Goal: Contribute content: Contribute content

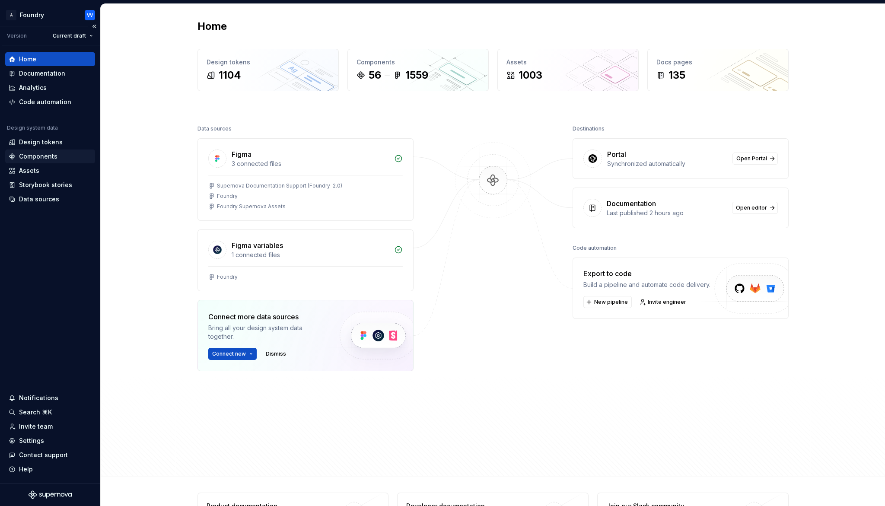
click at [45, 157] on div "Components" at bounding box center [38, 156] width 38 height 9
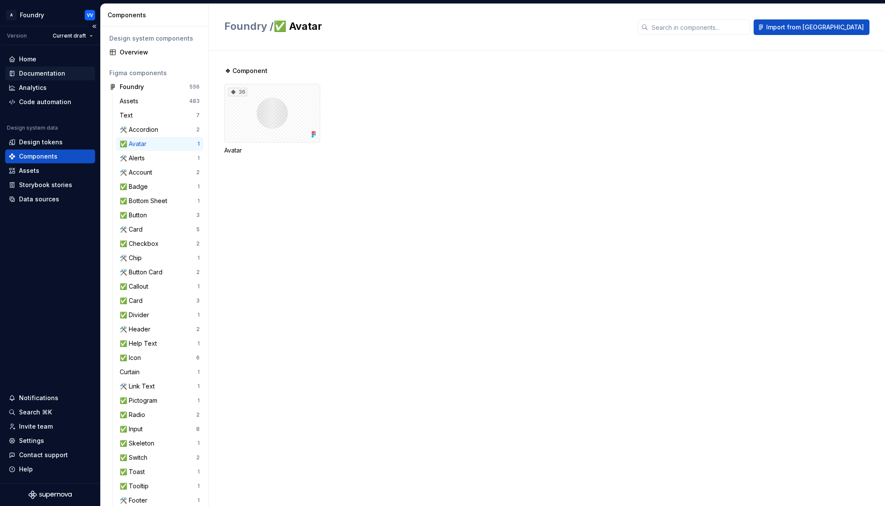
click at [40, 70] on div "Documentation" at bounding box center [42, 73] width 46 height 9
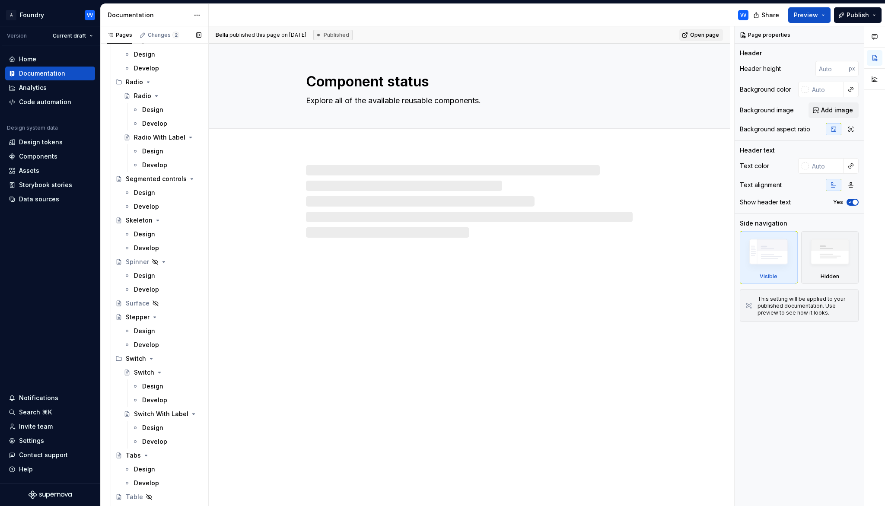
scroll to position [1380, 0]
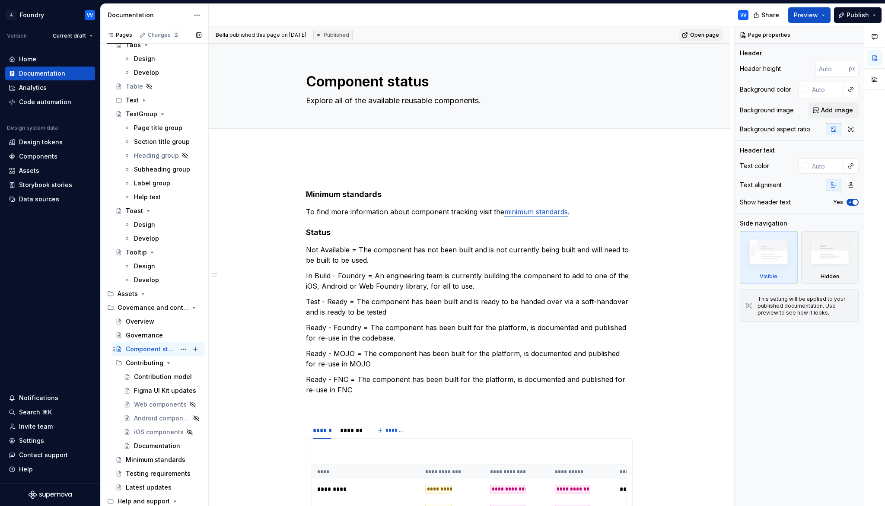
click at [162, 350] on div "Component status" at bounding box center [151, 349] width 50 height 9
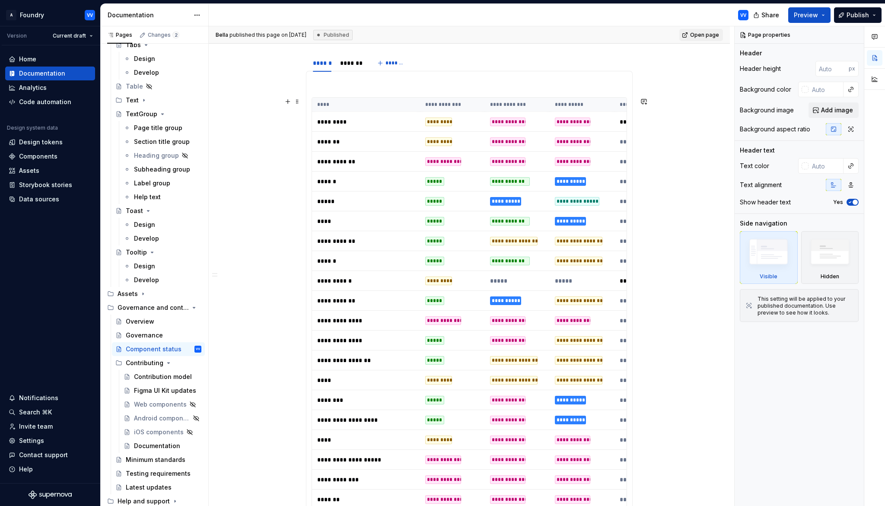
scroll to position [377, 0]
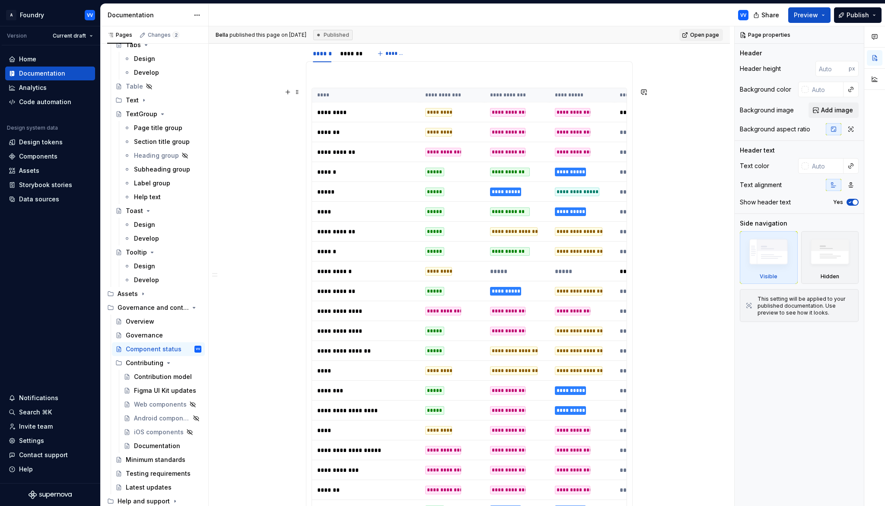
click at [420, 314] on td "**********" at bounding box center [366, 311] width 108 height 20
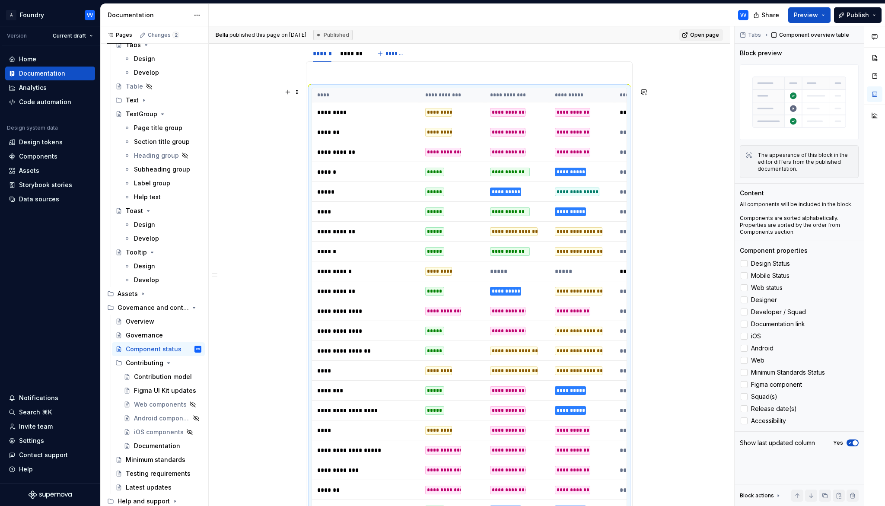
scroll to position [377, 0]
click at [467, 312] on td "**********" at bounding box center [452, 311] width 65 height 20
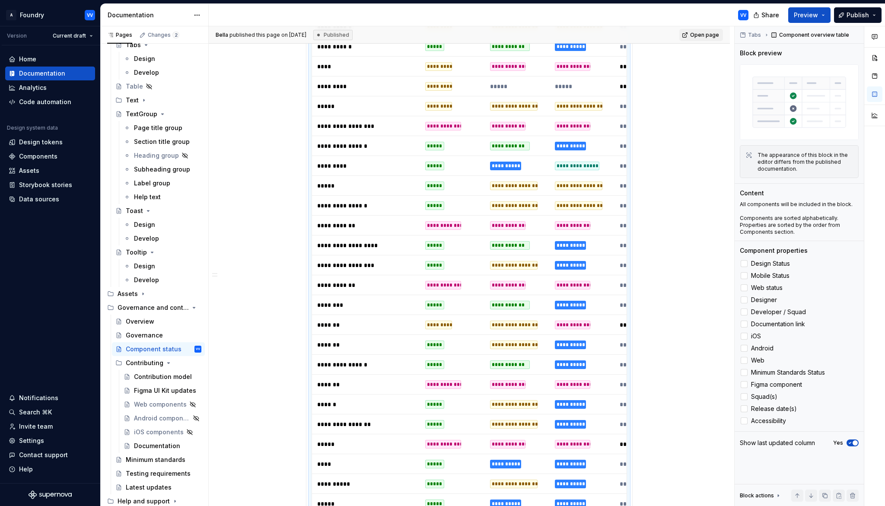
scroll to position [1310, 0]
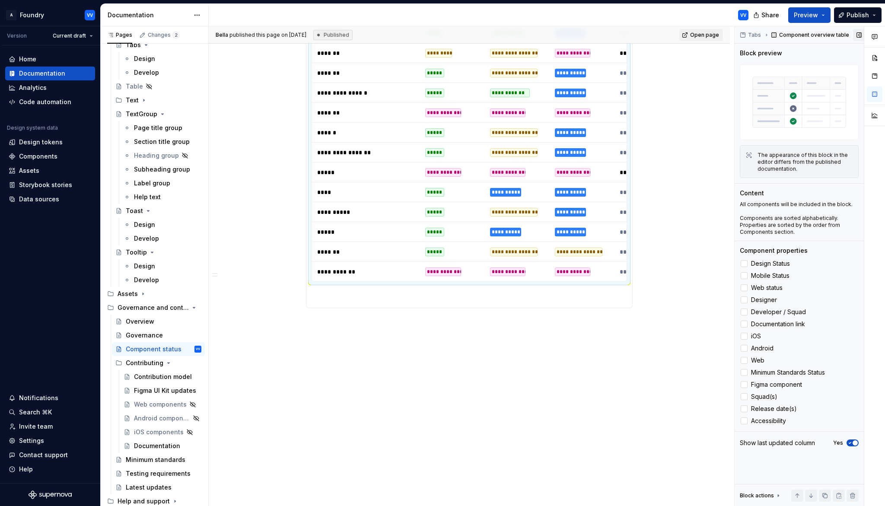
click at [857, 35] on button "button" at bounding box center [859, 35] width 12 height 12
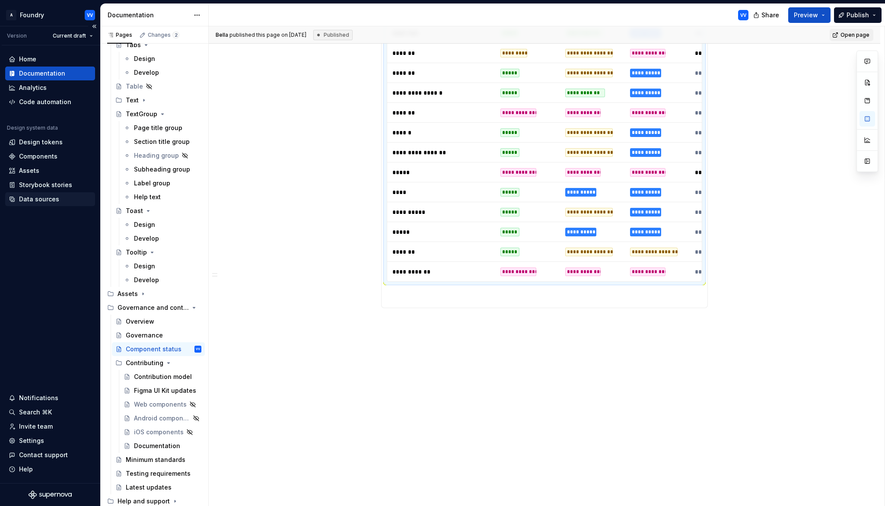
click at [45, 200] on div "Data sources" at bounding box center [39, 199] width 40 height 9
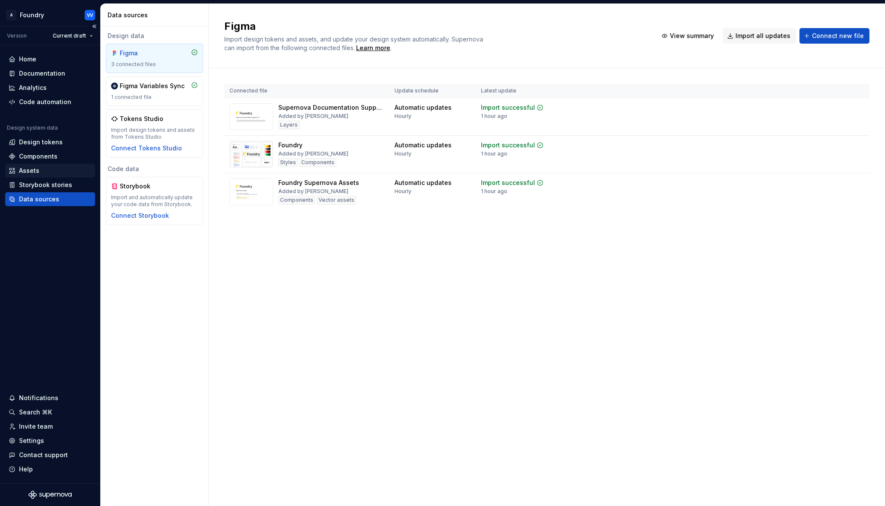
click at [35, 170] on div "Assets" at bounding box center [29, 170] width 20 height 9
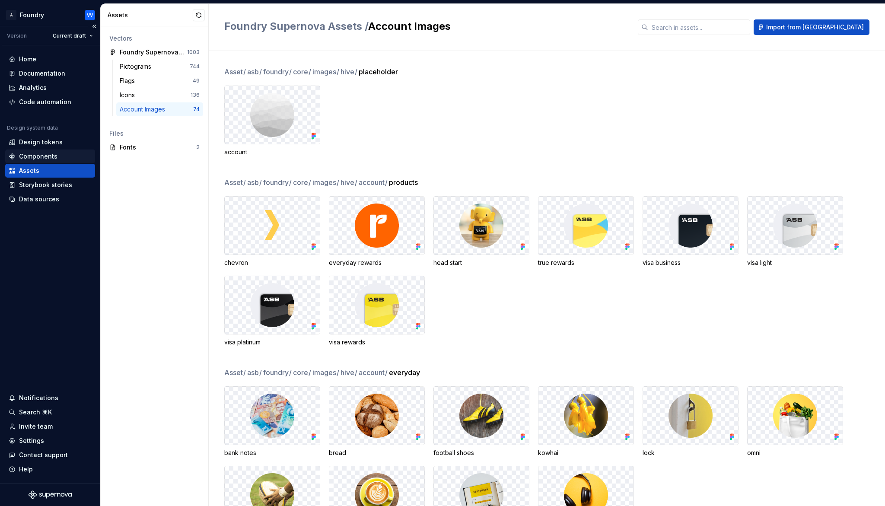
click at [38, 156] on div "Components" at bounding box center [38, 156] width 38 height 9
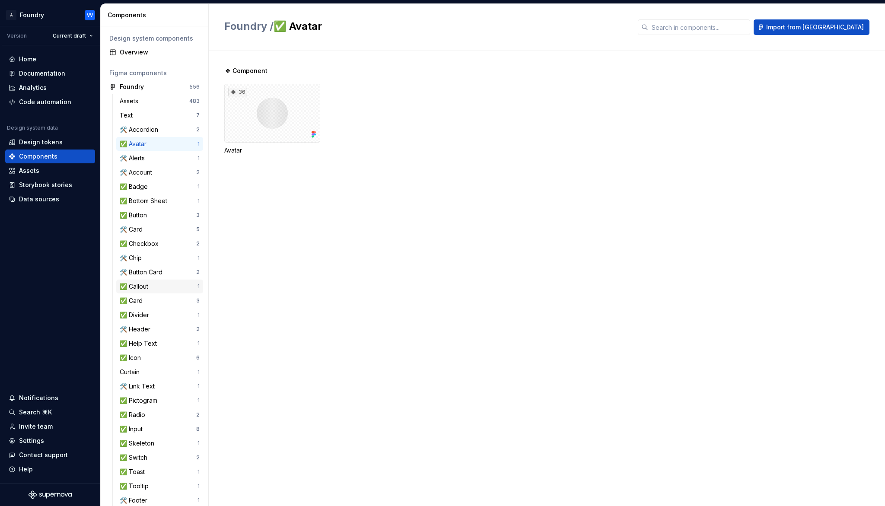
scroll to position [153, 0]
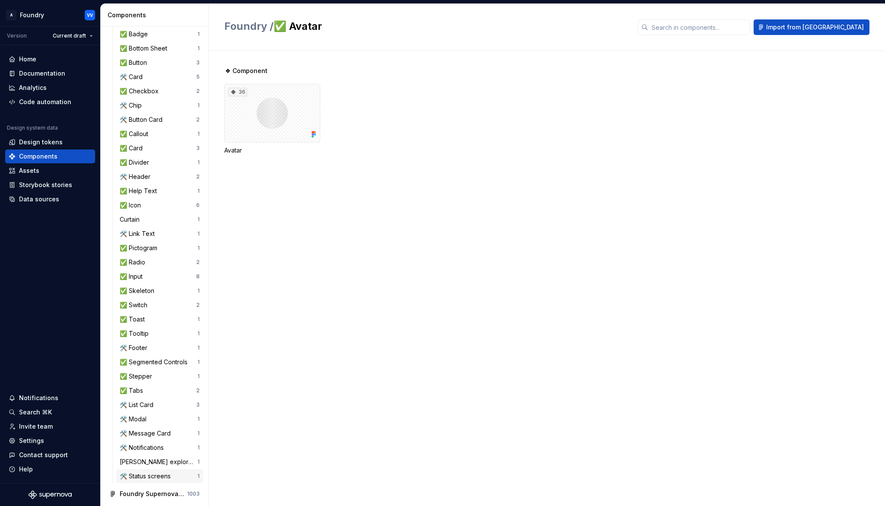
click at [152, 473] on div "🛠️ Status screens" at bounding box center [147, 476] width 54 height 9
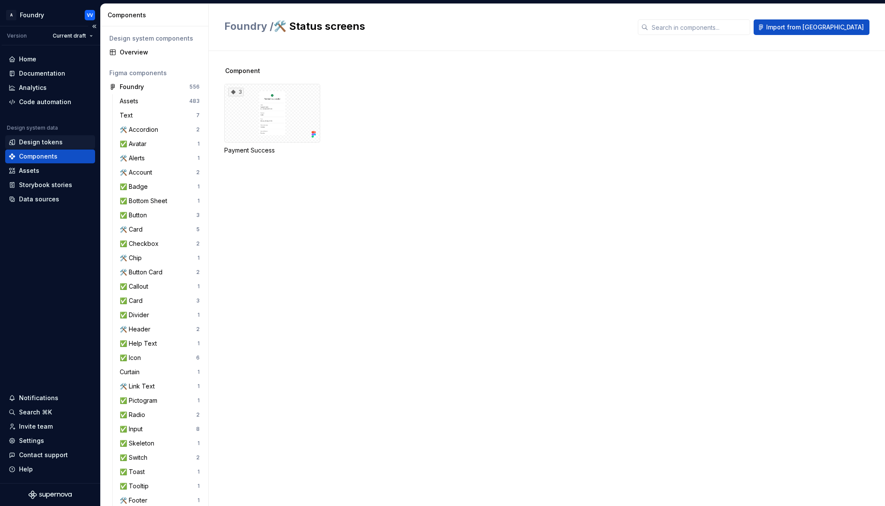
click at [26, 143] on div "Design tokens" at bounding box center [41, 142] width 44 height 9
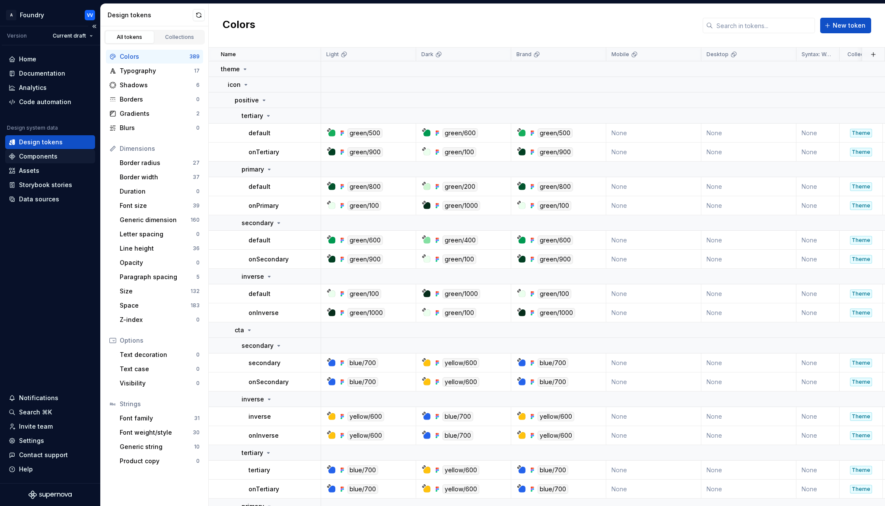
click at [36, 154] on div "Components" at bounding box center [38, 156] width 38 height 9
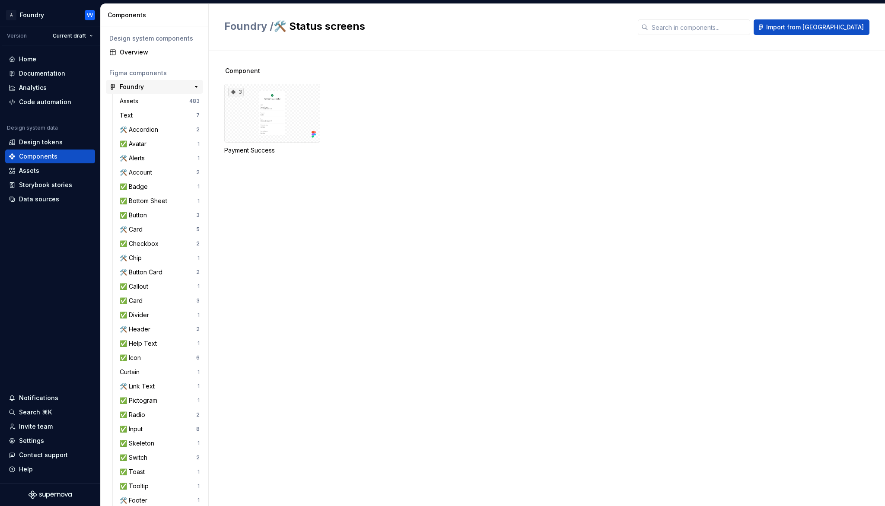
click at [134, 89] on div "Foundry" at bounding box center [132, 87] width 24 height 9
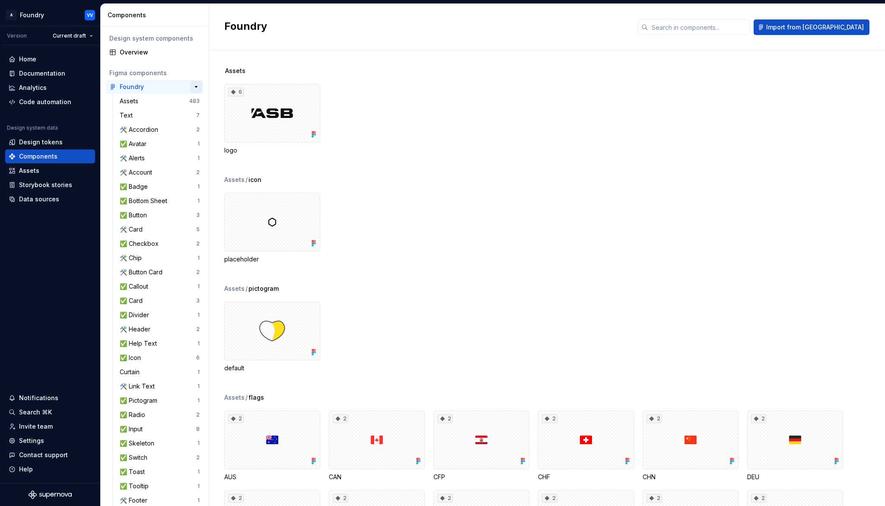
click at [197, 84] on button "button" at bounding box center [196, 87] width 12 height 12
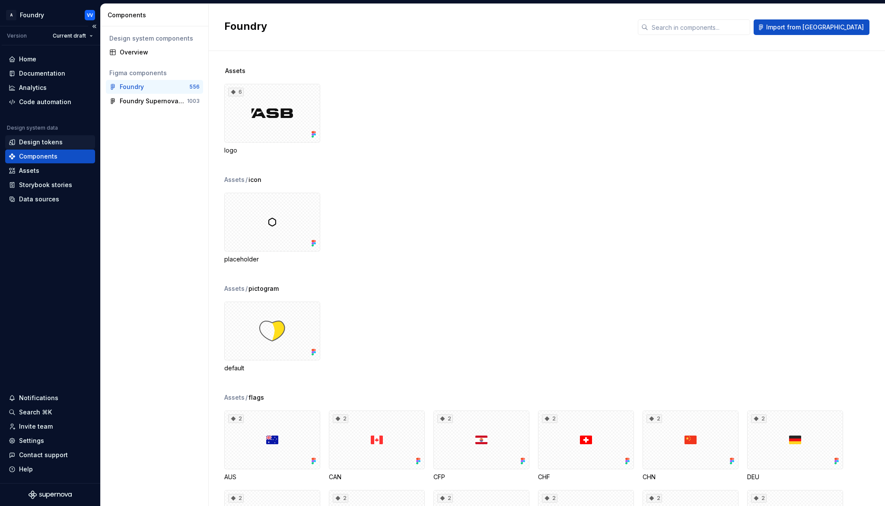
click at [41, 143] on div "Design tokens" at bounding box center [41, 142] width 44 height 9
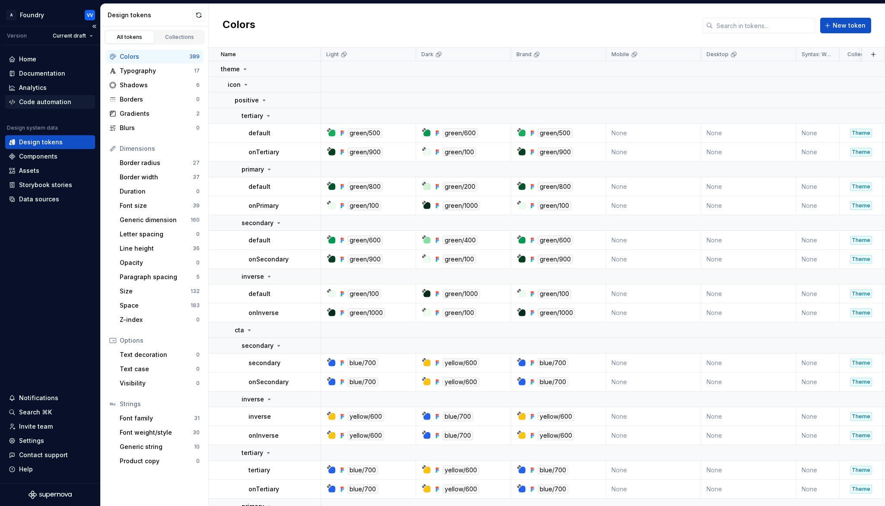
click at [51, 101] on div "Code automation" at bounding box center [45, 102] width 52 height 9
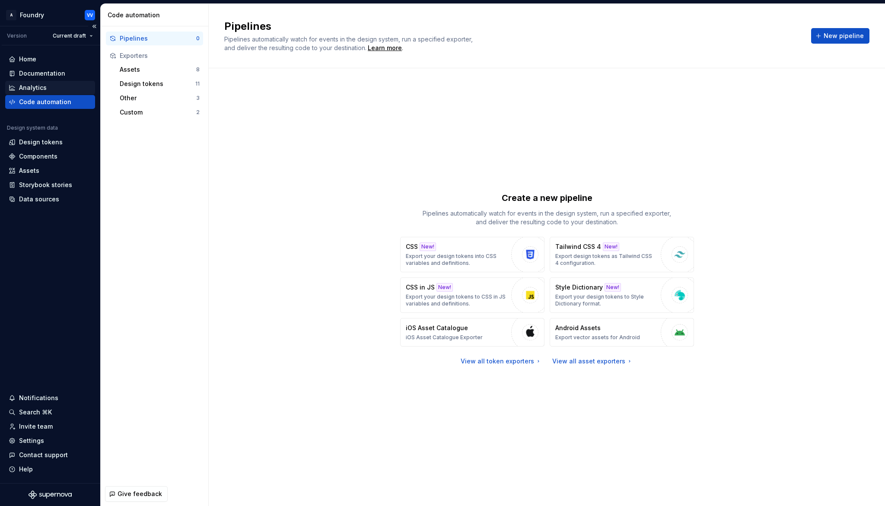
click at [36, 89] on div "Analytics" at bounding box center [33, 87] width 28 height 9
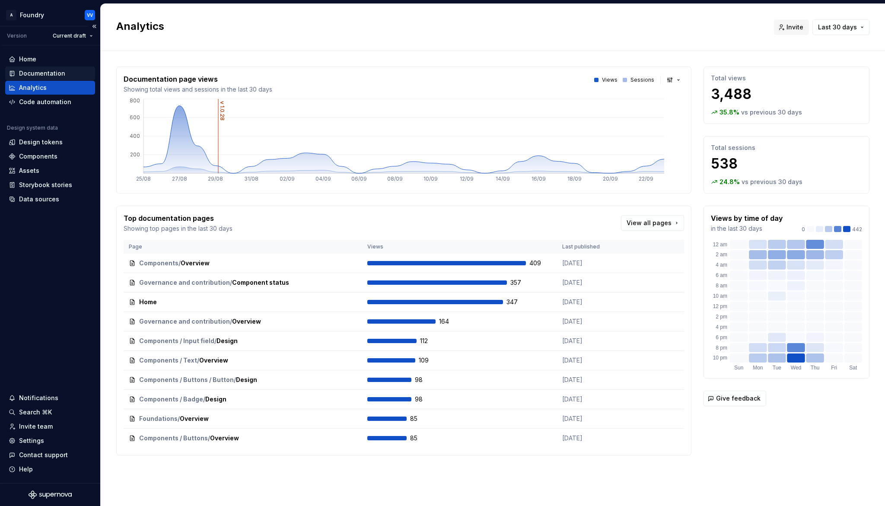
click at [39, 73] on div "Documentation" at bounding box center [42, 73] width 46 height 9
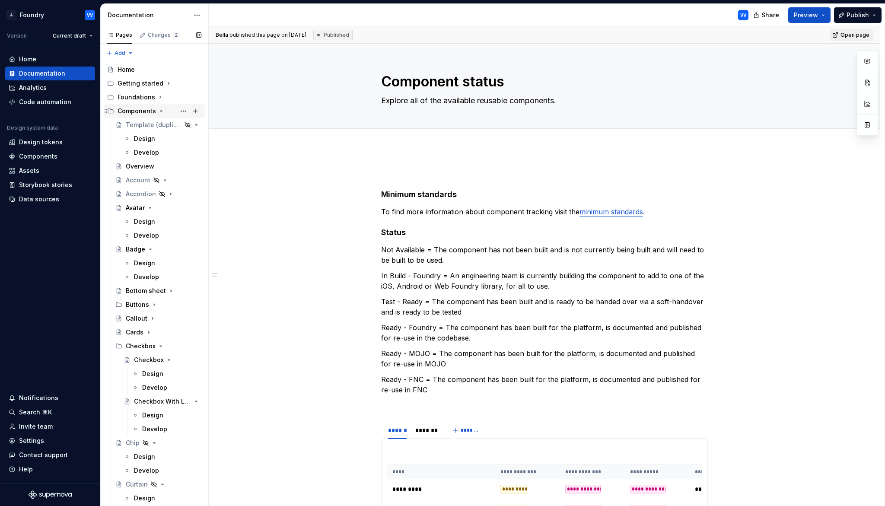
click at [161, 110] on icon "Page tree" at bounding box center [161, 111] width 7 height 7
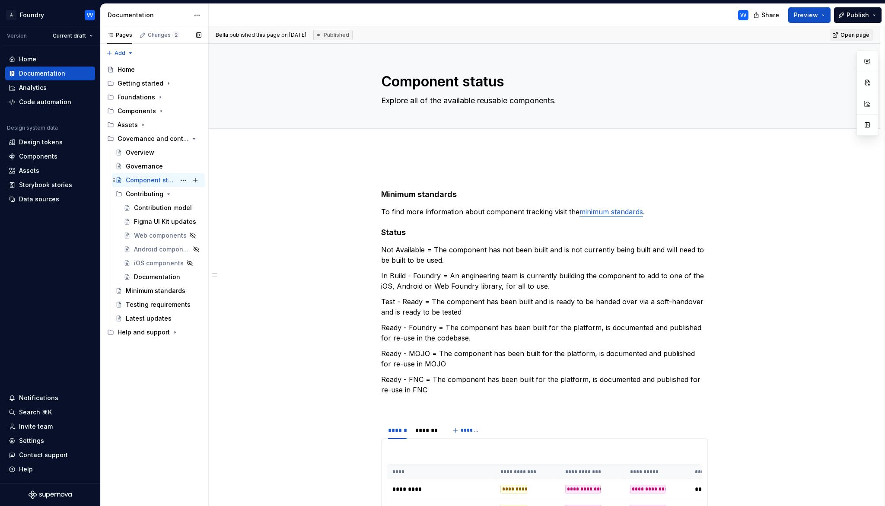
click at [147, 180] on div "Component status" at bounding box center [151, 180] width 50 height 9
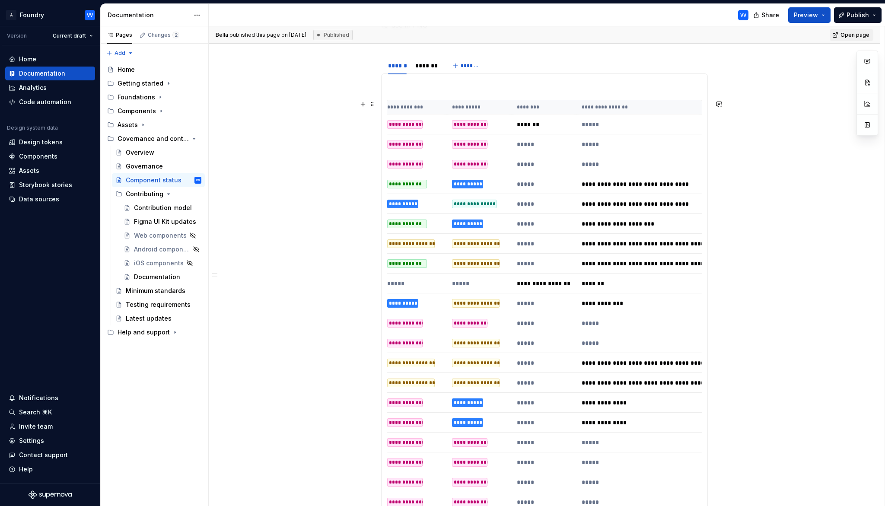
scroll to position [0, 219]
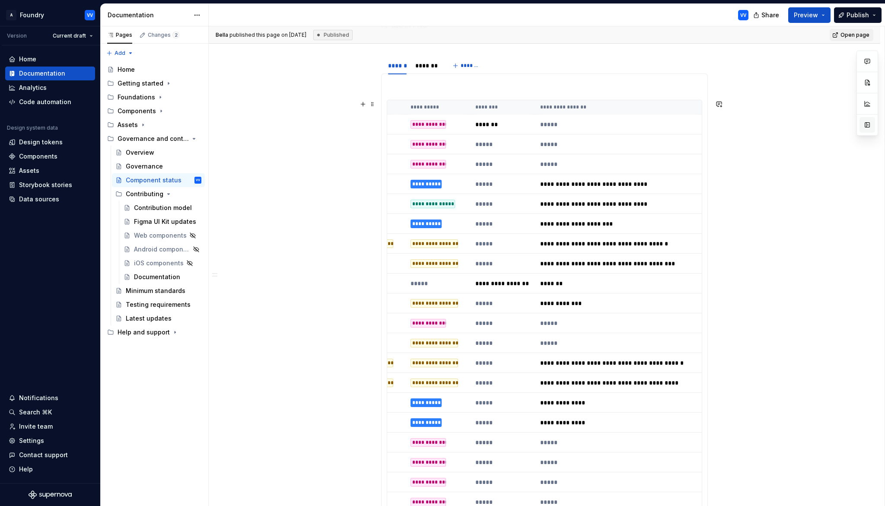
click at [869, 127] on button "button" at bounding box center [867, 125] width 16 height 16
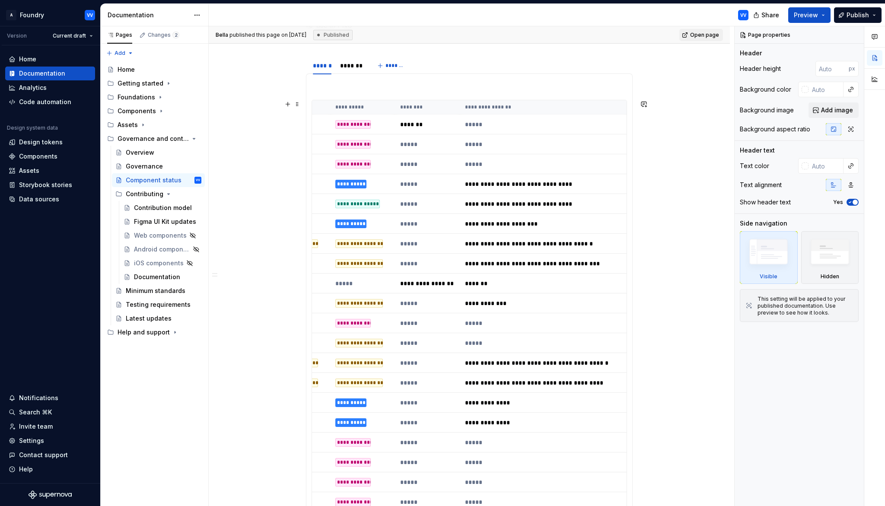
click at [367, 164] on div "**********" at bounding box center [352, 164] width 35 height 9
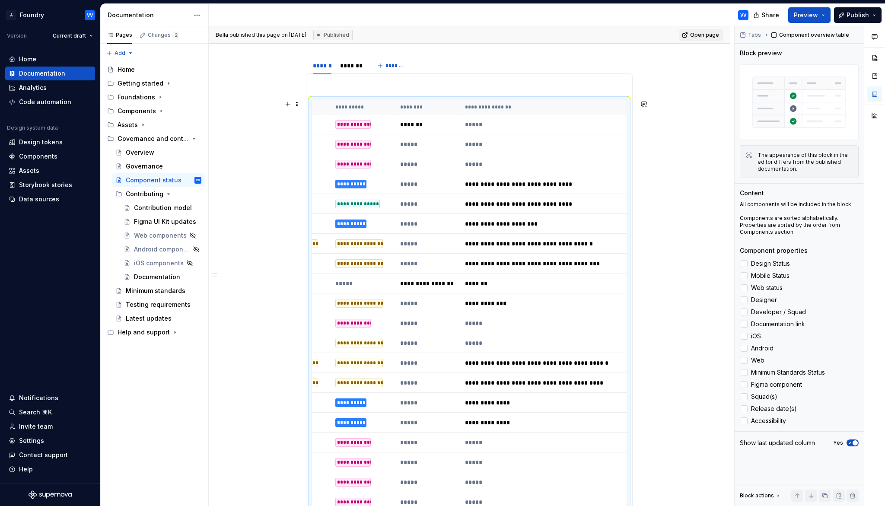
click at [454, 165] on p "*****" at bounding box center [427, 164] width 54 height 9
click at [506, 166] on p "*****" at bounding box center [543, 164] width 156 height 9
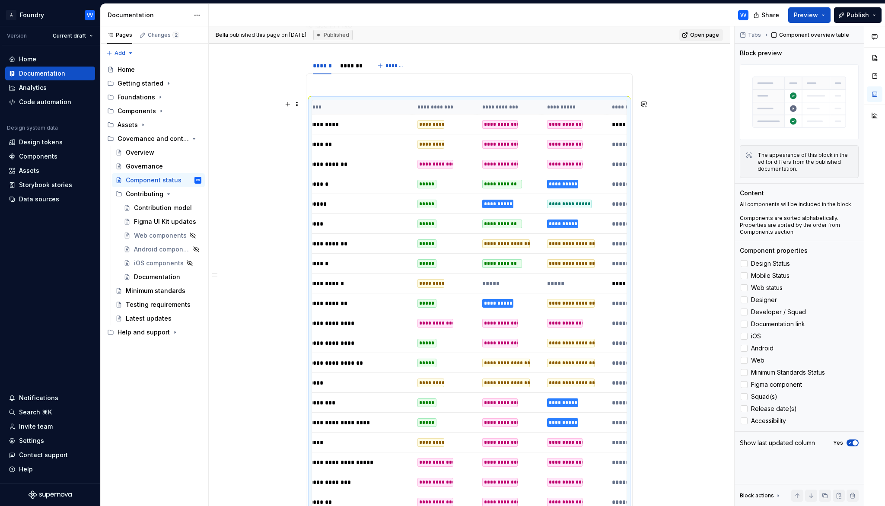
scroll to position [0, 0]
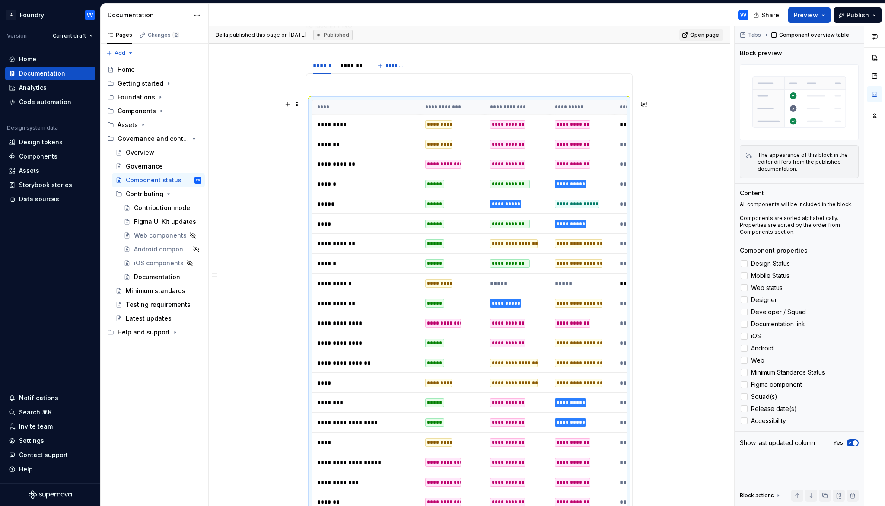
click at [405, 124] on p "*********" at bounding box center [366, 124] width 98 height 9
click at [448, 124] on div "*********" at bounding box center [438, 124] width 27 height 9
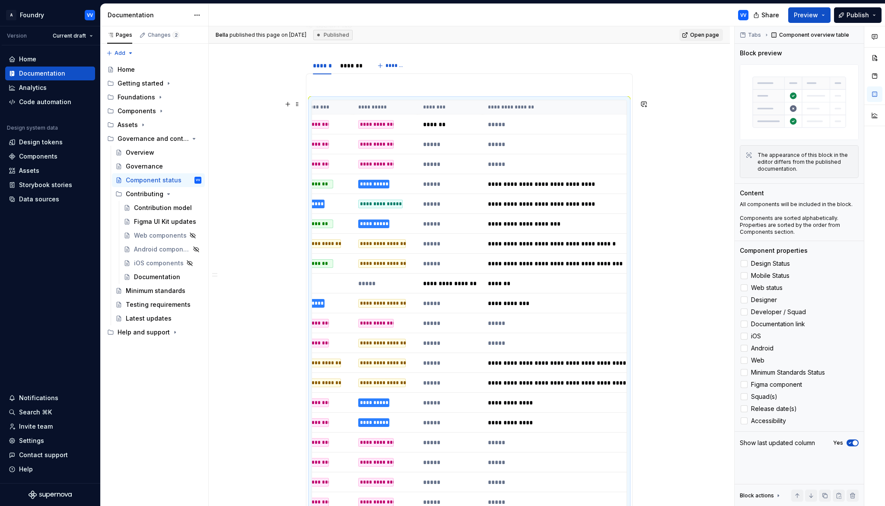
scroll to position [0, 219]
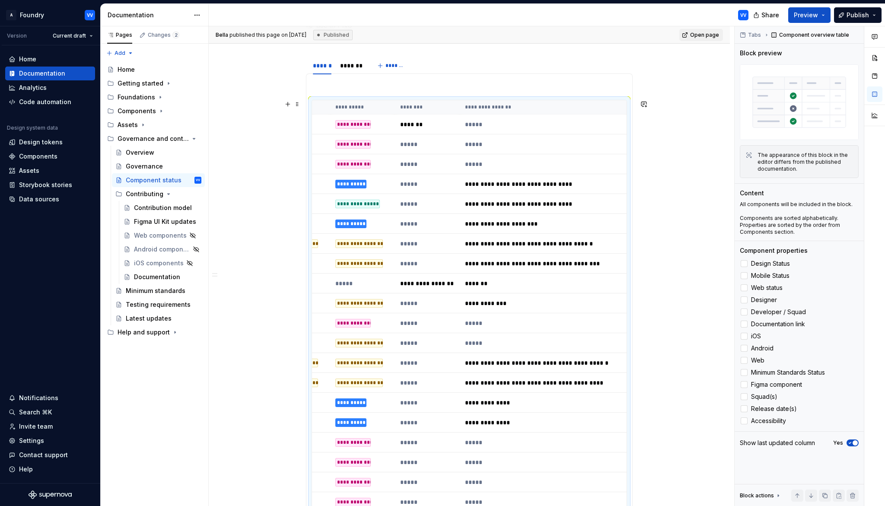
click at [501, 123] on p "*****" at bounding box center [543, 124] width 156 height 9
click at [155, 181] on div "Component status" at bounding box center [151, 180] width 50 height 9
click at [153, 165] on div "Governance" at bounding box center [144, 166] width 37 height 9
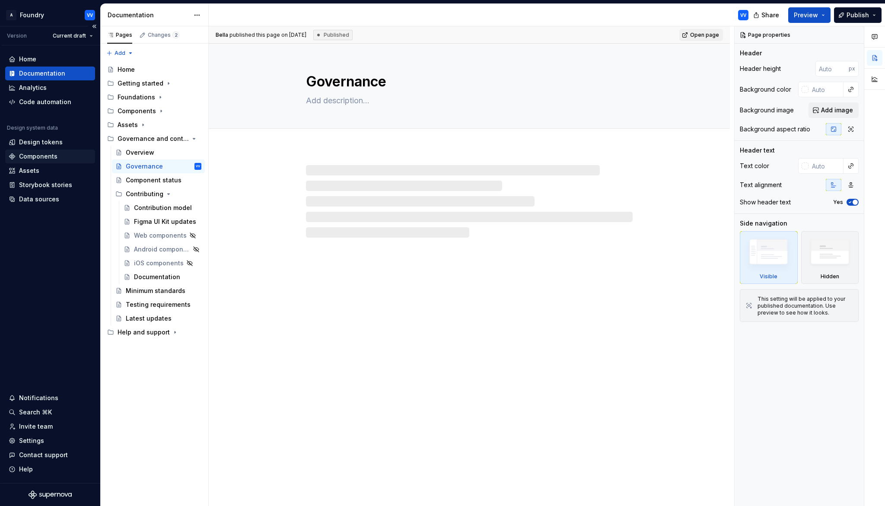
click at [33, 156] on div "Components" at bounding box center [38, 156] width 38 height 9
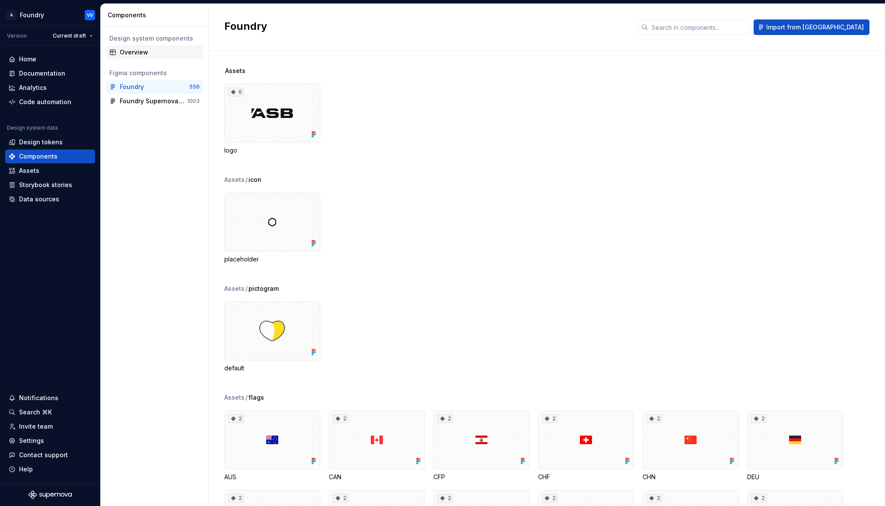
click at [135, 51] on div "Overview" at bounding box center [160, 52] width 80 height 9
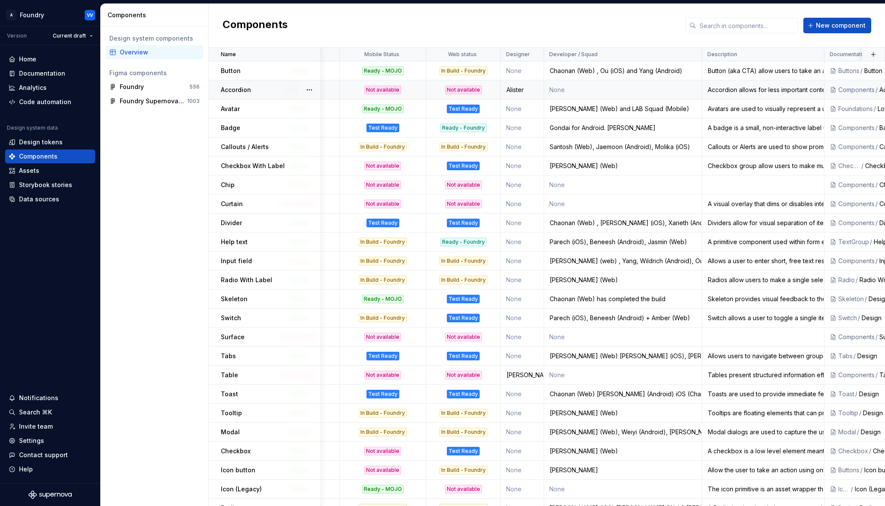
scroll to position [0, 66]
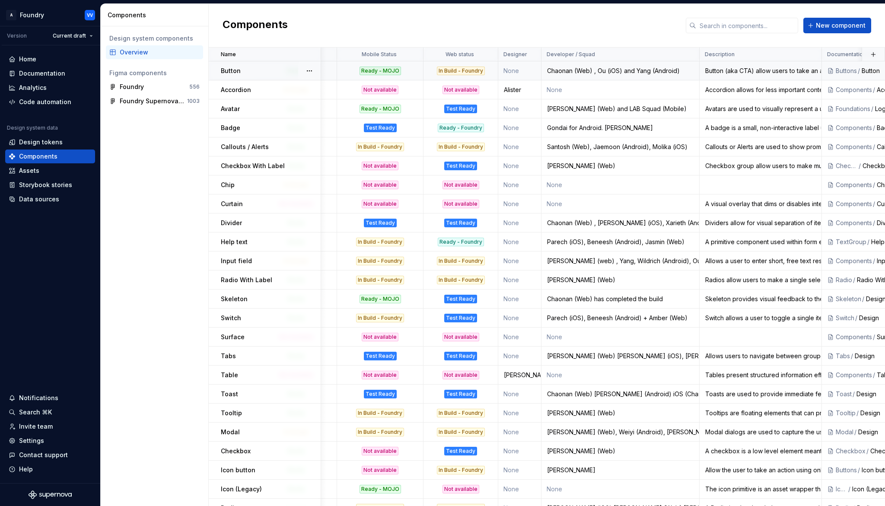
click at [678, 70] on div "Chaonan (Web) , Ou (iOS) and Yang (Android)" at bounding box center [620, 71] width 157 height 9
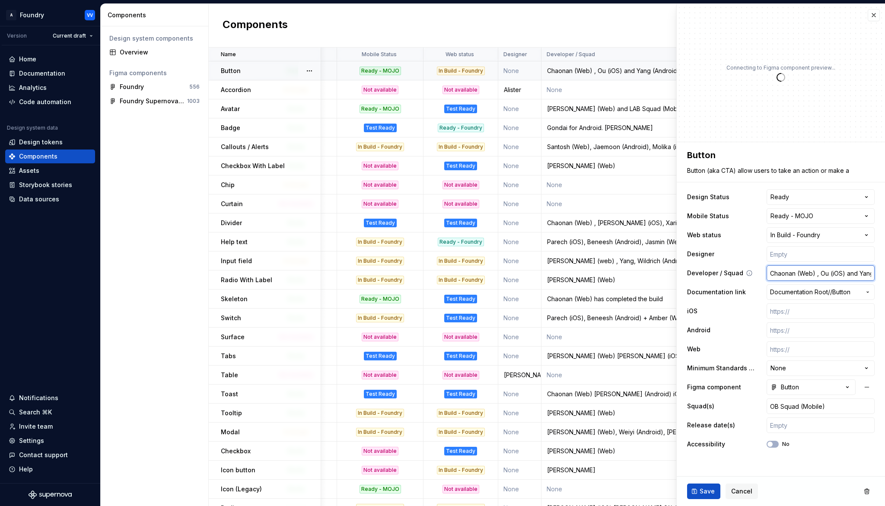
click at [817, 275] on input "Chaonan (Web) , Ou (iOS) and Yang (Android)" at bounding box center [820, 273] width 108 height 16
type textarea "*"
drag, startPoint x: 815, startPoint y: 274, endPoint x: 878, endPoint y: 276, distance: 62.7
click at [878, 276] on div "**********" at bounding box center [781, 300] width 208 height 317
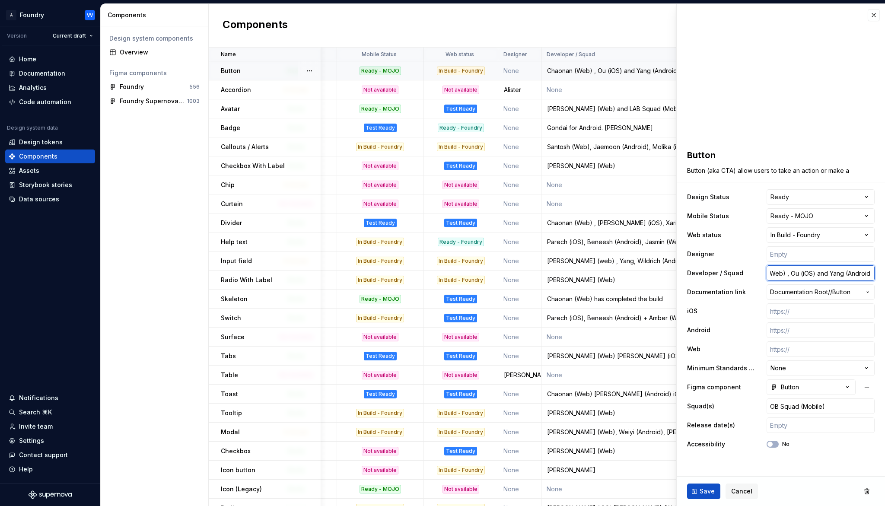
type input "Chaonan (Web)"
type textarea "*"
type input "Chaonan (Web)"
click at [707, 494] on span "Save" at bounding box center [706, 491] width 15 height 9
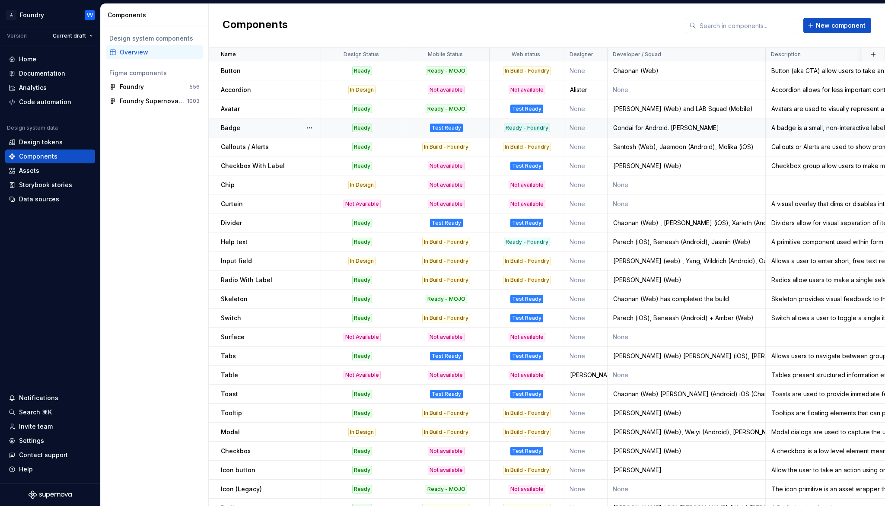
click at [479, 127] on div "Test Ready" at bounding box center [446, 128] width 85 height 9
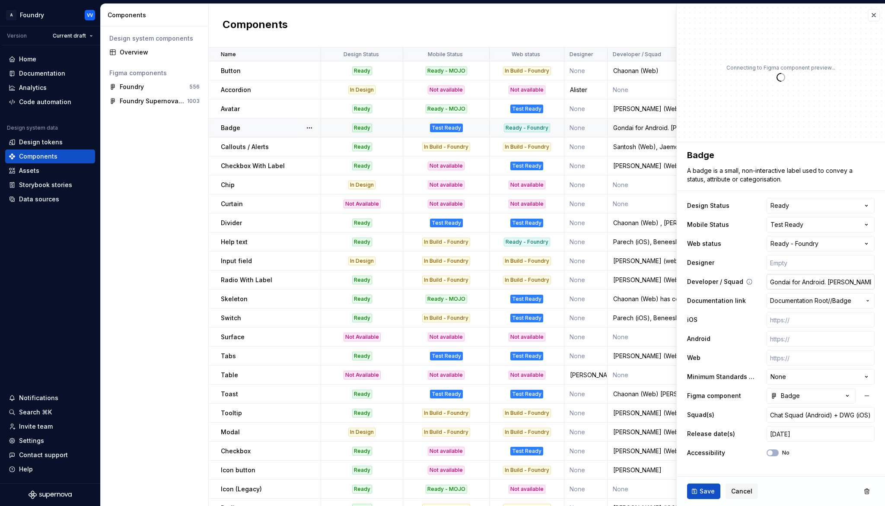
click at [792, 281] on input "Gondai for Android. [PERSON_NAME]" at bounding box center [820, 282] width 108 height 16
click at [803, 282] on input "Gondai for Android. [PERSON_NAME]" at bounding box center [820, 282] width 108 height 16
type textarea "*"
type input "Gondai forAndroid. [PERSON_NAME]"
type textarea "*"
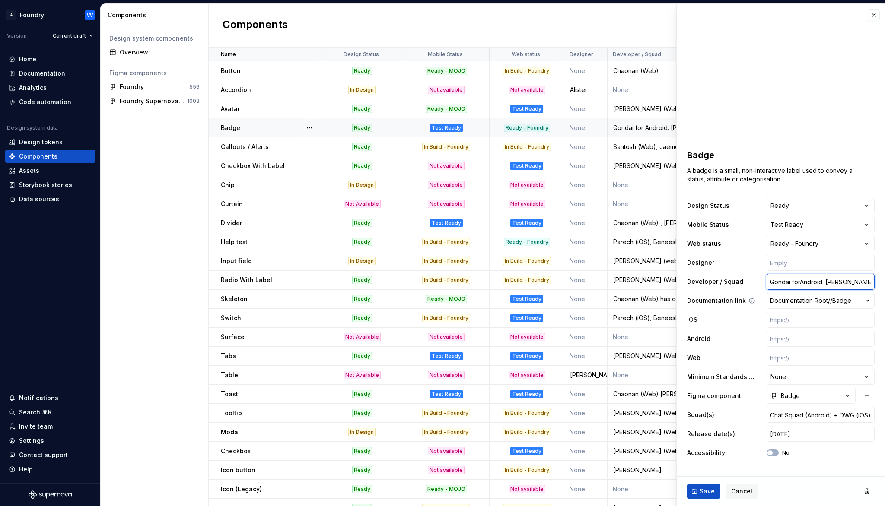
type input "Gondai foAndroid. [PERSON_NAME]"
type textarea "*"
type input "Gondai fAndroid. [PERSON_NAME]"
type textarea "*"
type input "Gondai Android. [PERSON_NAME]"
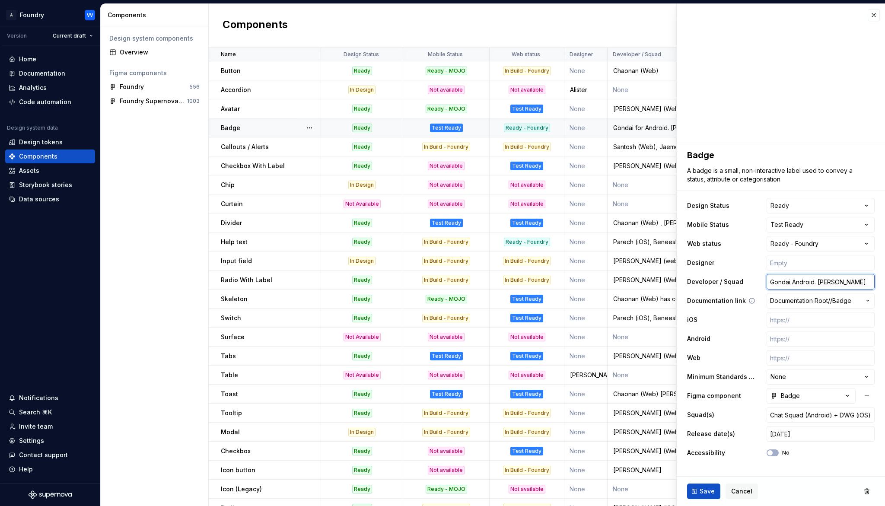
type textarea "*"
type input "Gondai (Android. [PERSON_NAME]"
type textarea "*"
type input "Gondai (Android). [PERSON_NAME]"
type textarea "*"
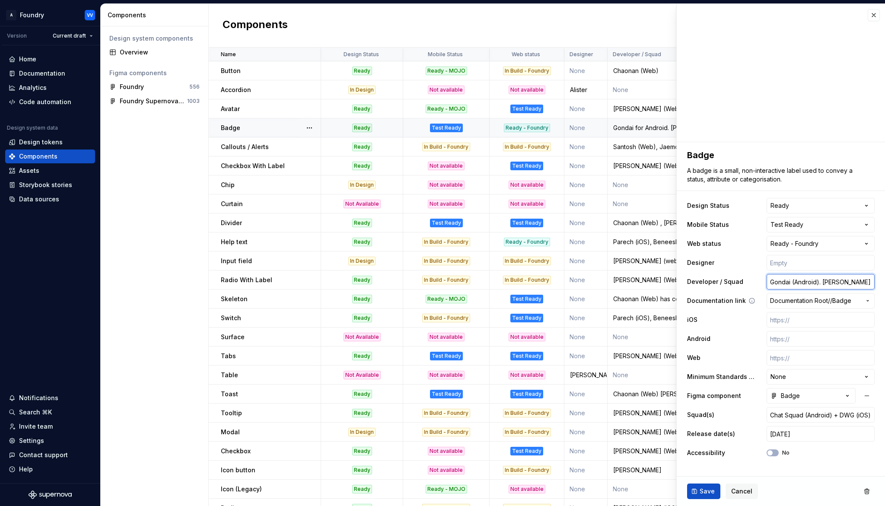
type input "Gondai (Android) [PERSON_NAME]"
type textarea "*"
type input "Gondai (Android), [PERSON_NAME]"
type textarea "*"
type input "Gondai (Android), [PERSON_NAME]"
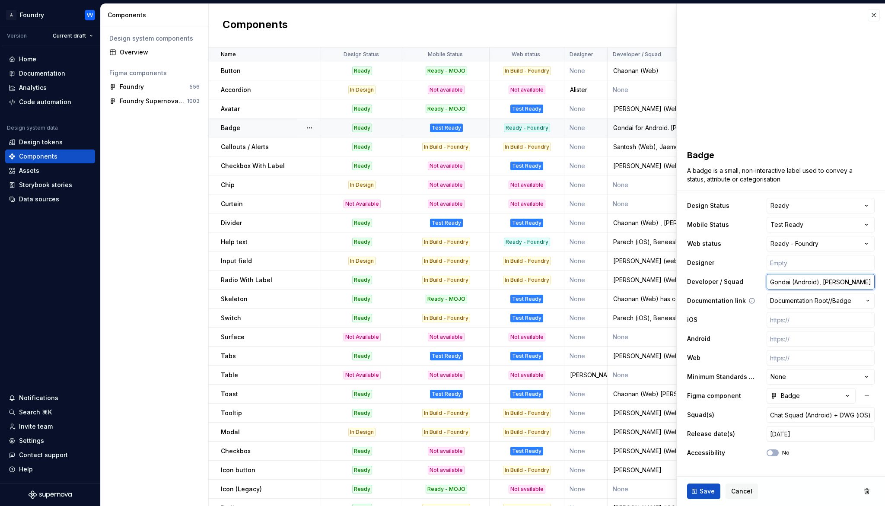
type textarea "*"
type input "Gondai (Android), [PERSON_NAME] OS dev"
type textarea "*"
type input "Gondai (Android), [PERSON_NAME] iOS dev"
type textarea "*"
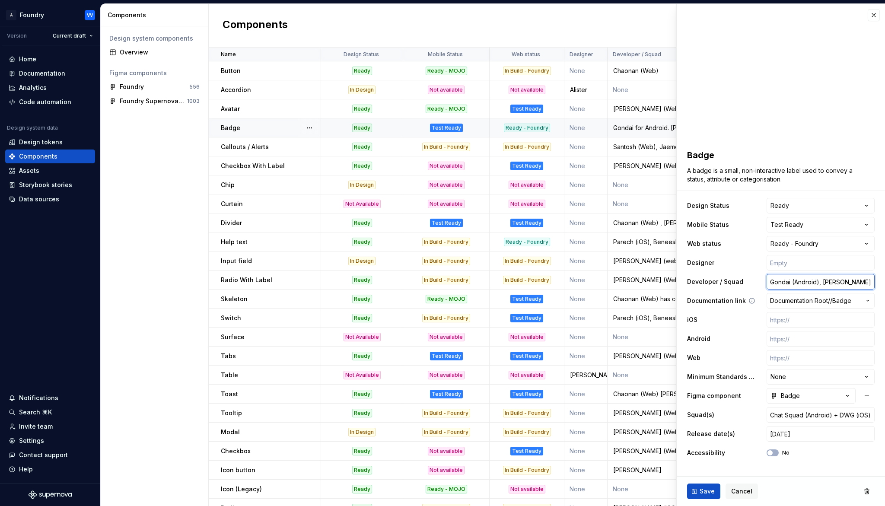
type input "Gondai (Android), [PERSON_NAME] (iOS dev"
type textarea "*"
type input "Gondai (Android), [PERSON_NAME] (iOS) dev"
type textarea "*"
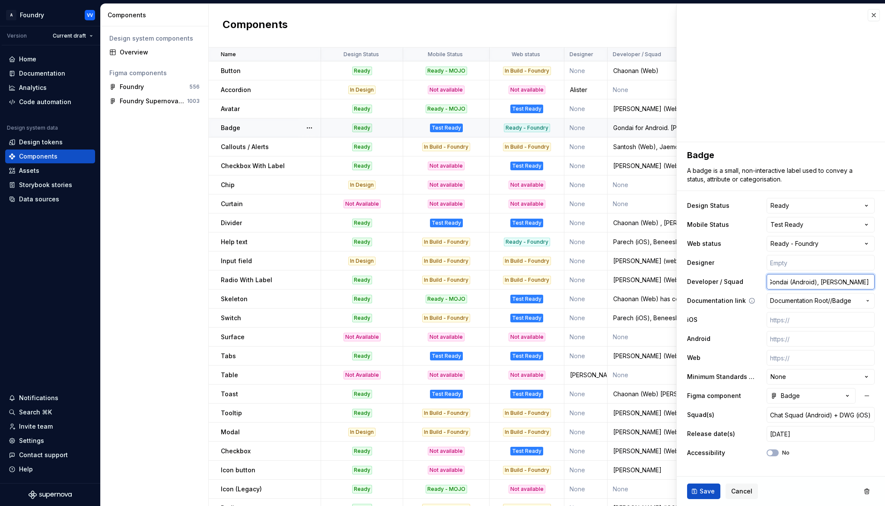
type input "Gondai (Android), [PERSON_NAME] (iOS)"
type textarea "*"
type input "Gondai (Android), [PERSON_NAME] (iOS)"
type textarea "*"
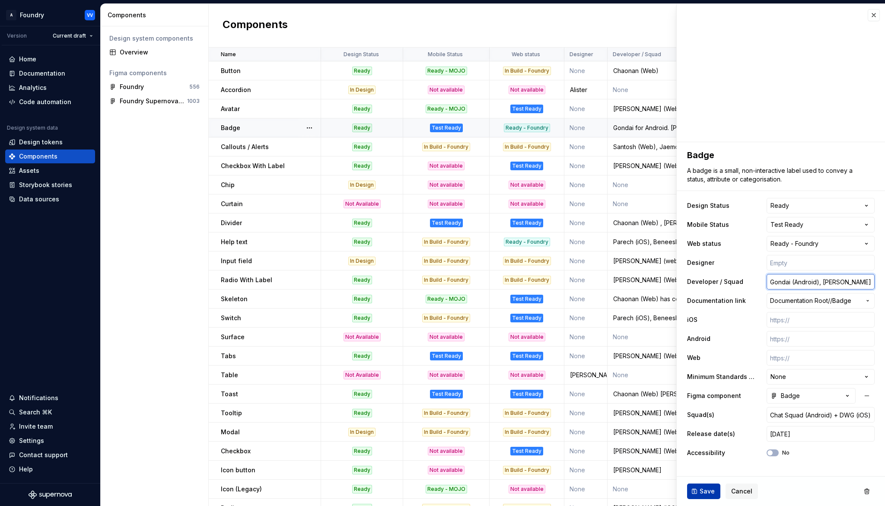
type input "Gondai (Android), [PERSON_NAME] (iOS)"
click at [706, 492] on span "Save" at bounding box center [706, 491] width 15 height 9
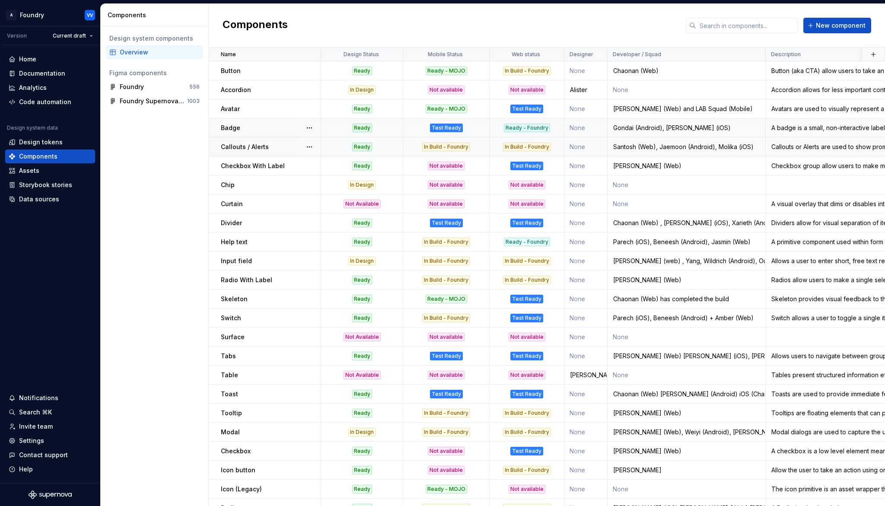
click at [468, 126] on div "Test Ready" at bounding box center [446, 128] width 85 height 9
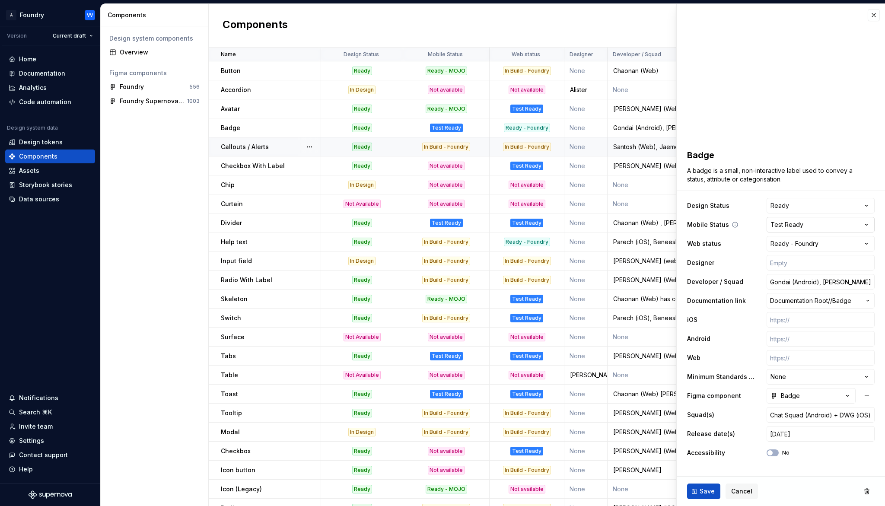
click at [868, 224] on html "A Foundry VV Version Current draft Home Documentation Analytics Code automation…" at bounding box center [442, 253] width 885 height 506
click at [450, 165] on div "Not available" at bounding box center [446, 166] width 37 height 9
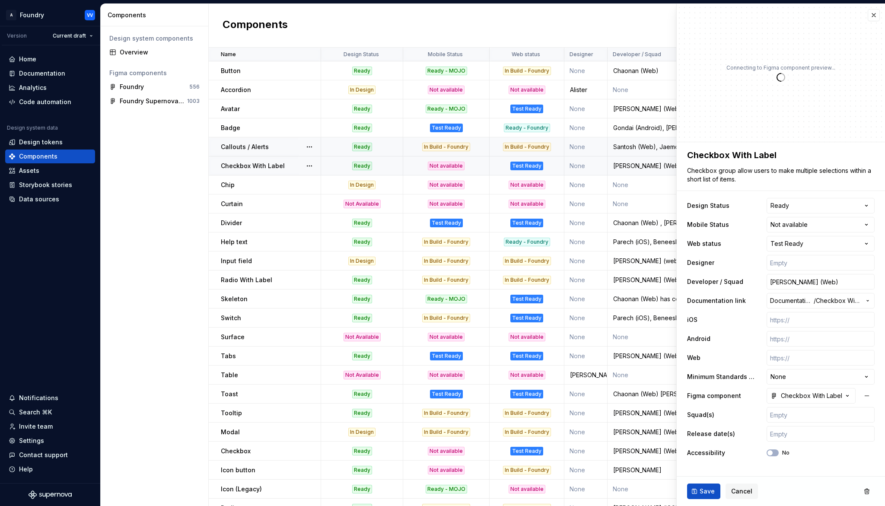
click at [445, 165] on div "Not available" at bounding box center [446, 166] width 37 height 9
click at [253, 165] on p "Checkbox With Label" at bounding box center [253, 166] width 64 height 9
type textarea "*"
click at [866, 224] on html "A Foundry VV Version Current draft Home Documentation Analytics Code automation…" at bounding box center [442, 253] width 885 height 506
select select "**********"
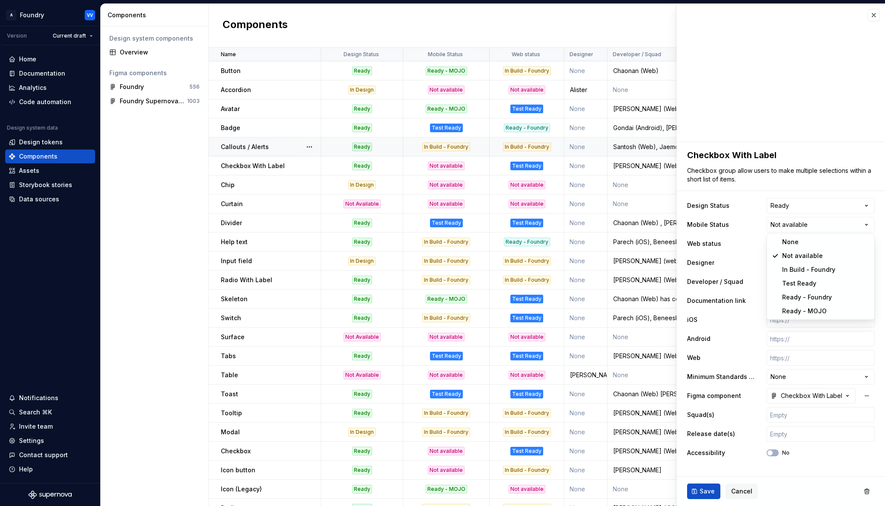
type textarea "*"
click at [827, 283] on input "[PERSON_NAME] (Web)" at bounding box center [820, 282] width 108 height 16
click at [826, 283] on input "[PERSON_NAME] (Web)" at bounding box center [820, 282] width 108 height 16
type input "[PERSON_NAME] (Web),"
type textarea "*"
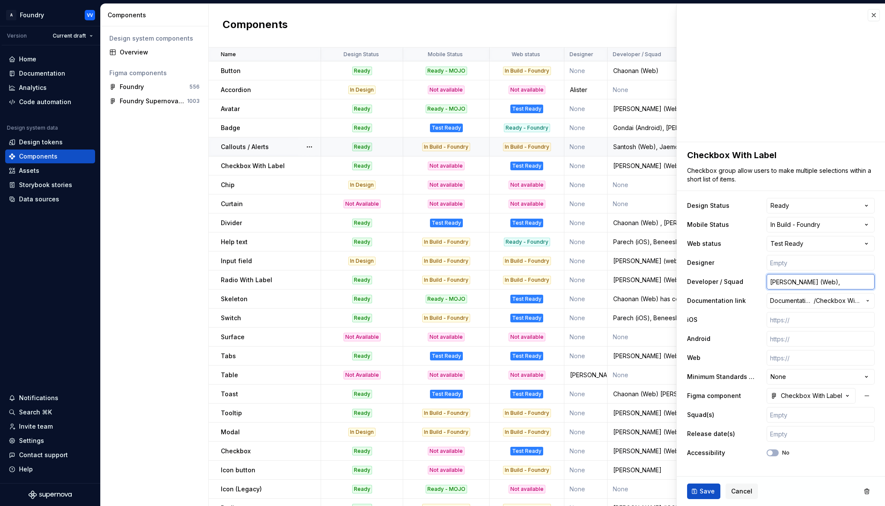
type input "[PERSON_NAME] (Web),"
click at [825, 280] on input "[PERSON_NAME] (Web)," at bounding box center [820, 282] width 108 height 16
type textarea "*"
type input "[PERSON_NAME] (Web), X"
type textarea "*"
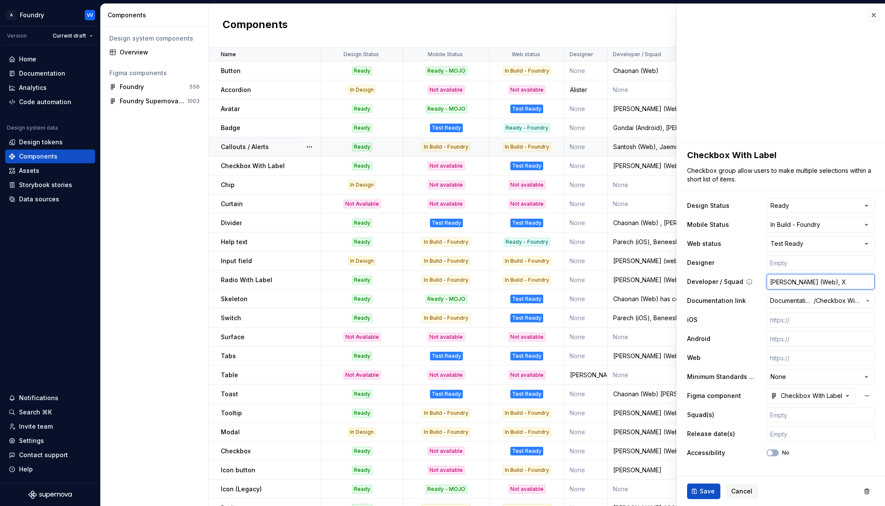
type input "[PERSON_NAME] (Web), Xa"
type textarea "*"
type input "[PERSON_NAME] (Web), Xar"
type textarea "*"
type input "[PERSON_NAME] (Web), [PERSON_NAME]"
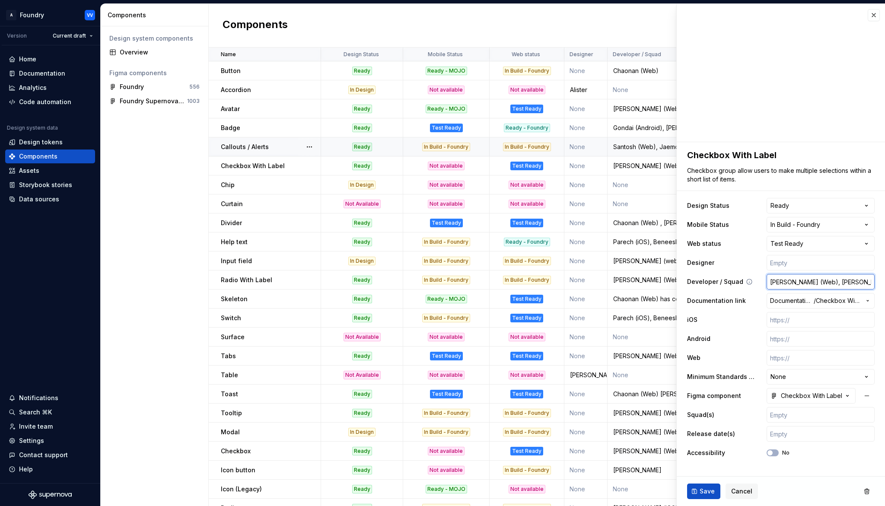
type textarea "*"
type input "[PERSON_NAME] (Web), Xariet"
type textarea "*"
type input "[PERSON_NAME] (Web), [PERSON_NAME]"
type textarea "*"
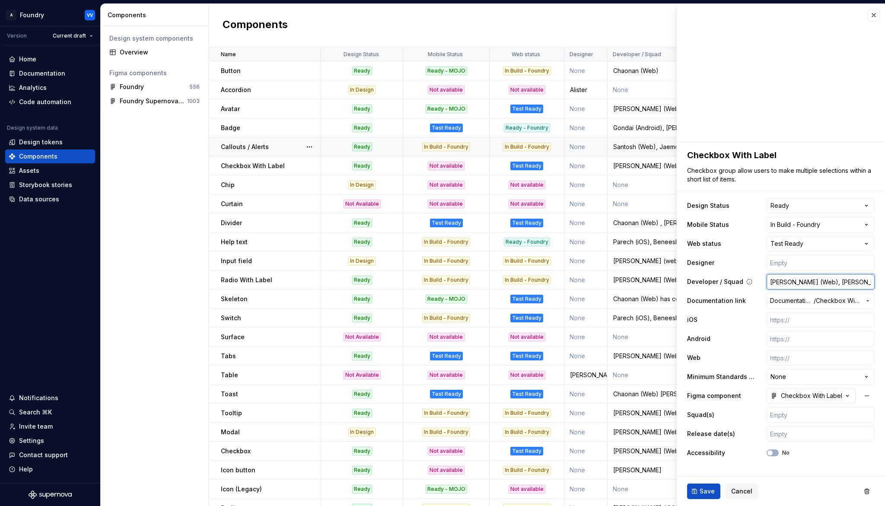
type input "[PERSON_NAME] (Web), [PERSON_NAME]"
type textarea "*"
type input "[PERSON_NAME] (Web), [PERSON_NAME] ("
type textarea "*"
type input "[PERSON_NAME] (Web), [PERSON_NAME] (A"
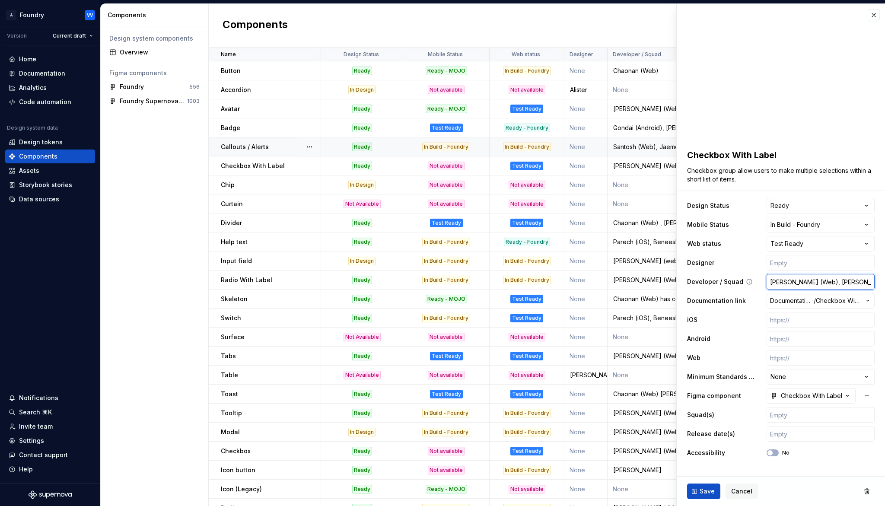
type textarea "*"
type input "[PERSON_NAME] (Web), [PERSON_NAME] (An"
type textarea "*"
type input "[PERSON_NAME] (Web), [PERSON_NAME] (And"
type textarea "*"
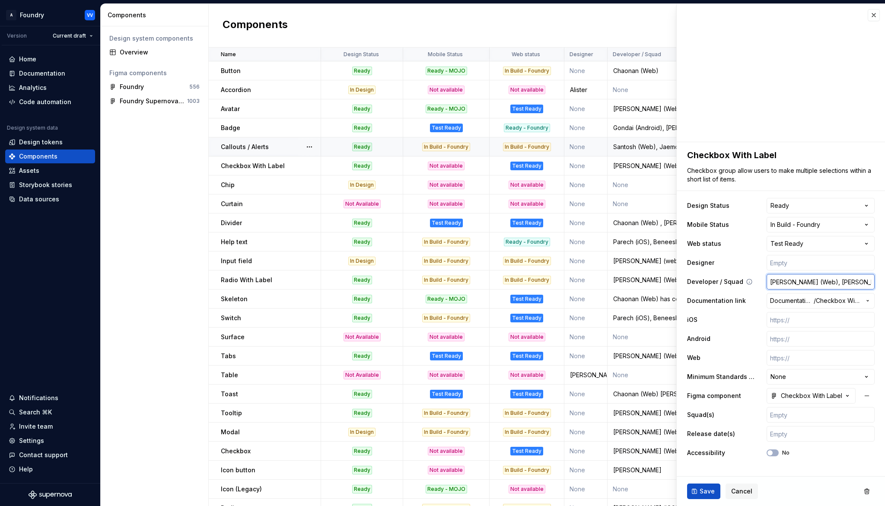
type input "[PERSON_NAME] (Web), [PERSON_NAME] (Andr"
type textarea "*"
type input "[PERSON_NAME] (Web), [PERSON_NAME] (Andro"
type textarea "*"
type input "[PERSON_NAME] (Web), [PERSON_NAME] ([PERSON_NAME]"
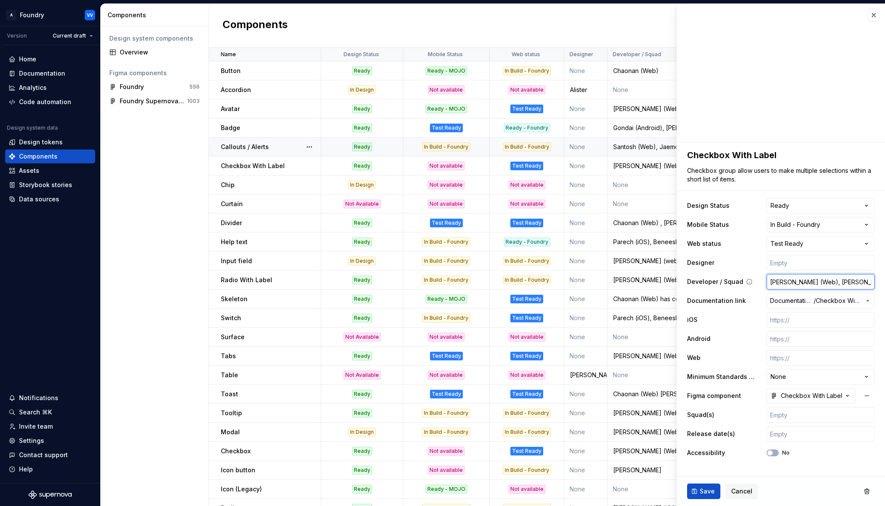
type textarea "*"
type input "[PERSON_NAME] (Web), Xarieth (Android"
type textarea "*"
type input "[PERSON_NAME] (Web), [PERSON_NAME] (Android)"
type textarea "*"
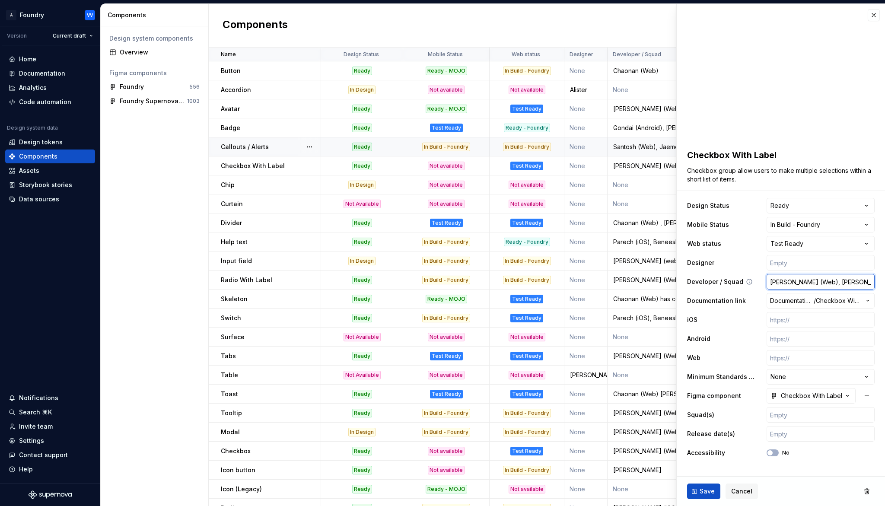
type input "[PERSON_NAME] (Web), Xarieth (Android),"
type textarea "*"
type input "[PERSON_NAME] (Web), Xarieth (Android),"
type textarea "*"
type input "[PERSON_NAME] (Web), [PERSON_NAME] (Android), J"
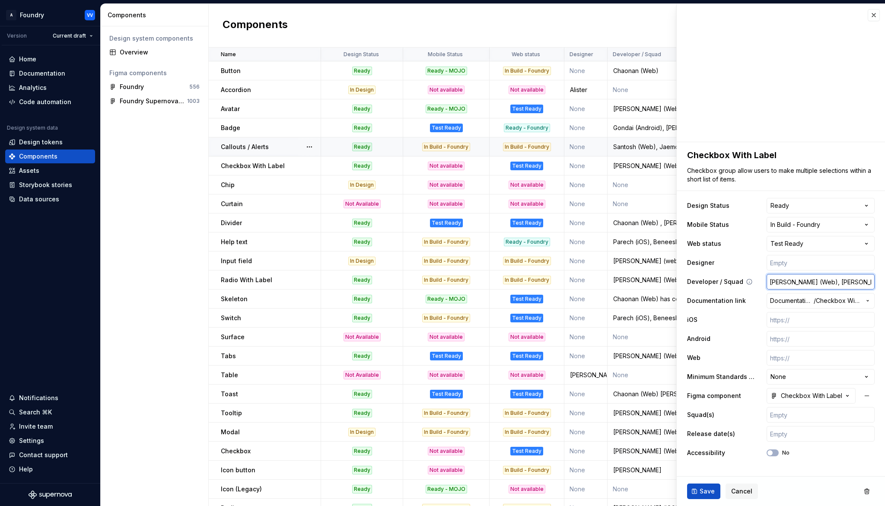
type textarea "*"
type input "[PERSON_NAME] (Web), [PERSON_NAME] (Android), Jo"
type textarea "*"
type input "[PERSON_NAME] (Web), [PERSON_NAME] (Android), Joh"
type textarea "*"
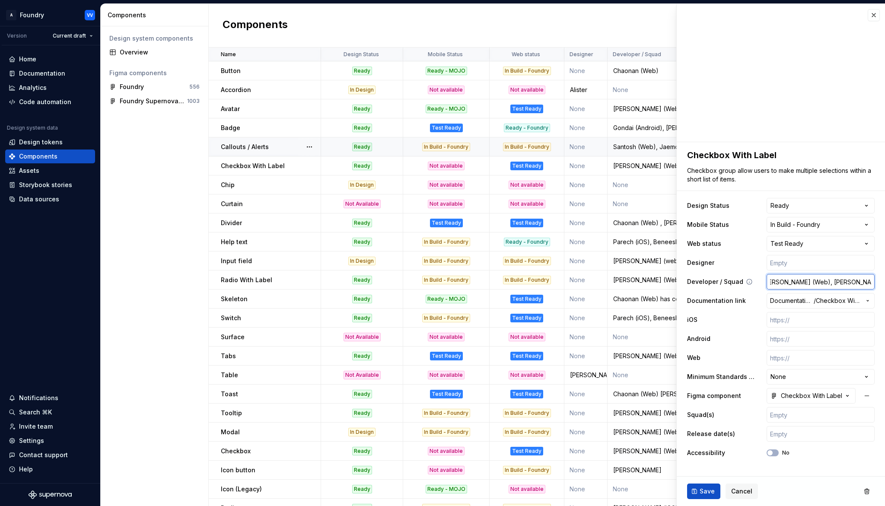
type input "[PERSON_NAME] (Web), [PERSON_NAME] (Android), [PERSON_NAME]"
type textarea "*"
type input "[PERSON_NAME] (Web), [PERSON_NAME] (Android), [PERSON_NAME]"
type textarea "*"
type input "[PERSON_NAME] (Web), [PERSON_NAME] (Android), [PERSON_NAME]"
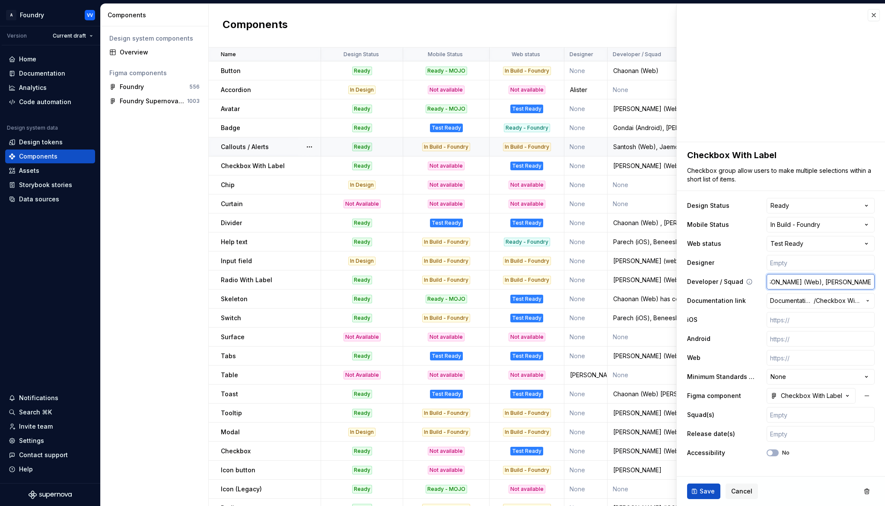
type textarea "*"
type input "[PERSON_NAME] (Web), [PERSON_NAME] (Android), [PERSON_NAME]"
type textarea "*"
type input "[PERSON_NAME] (Web), [PERSON_NAME] (Android), [PERSON_NAME]"
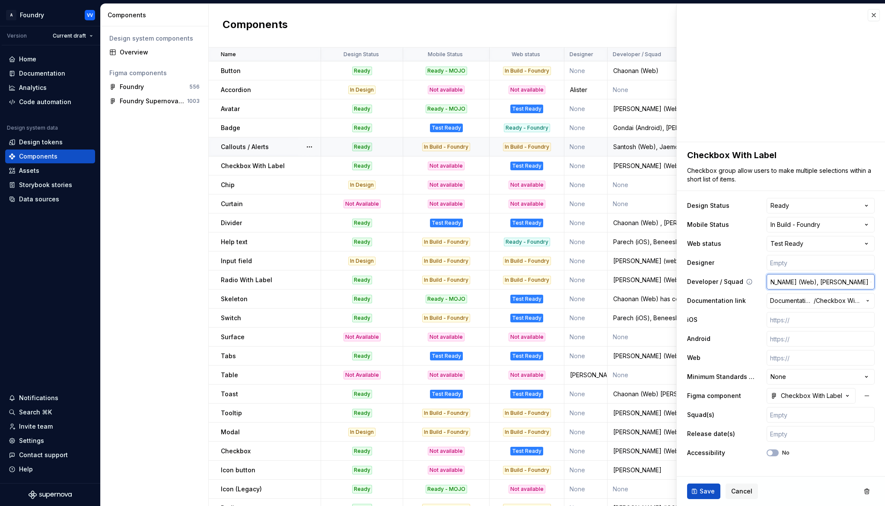
type textarea "*"
type input "[PERSON_NAME] (Web), [PERSON_NAME] (Android), [PERSON_NAME] ("
type textarea "*"
type input "[PERSON_NAME] (Web), [PERSON_NAME] (Android), [PERSON_NAME] (i"
type textarea "*"
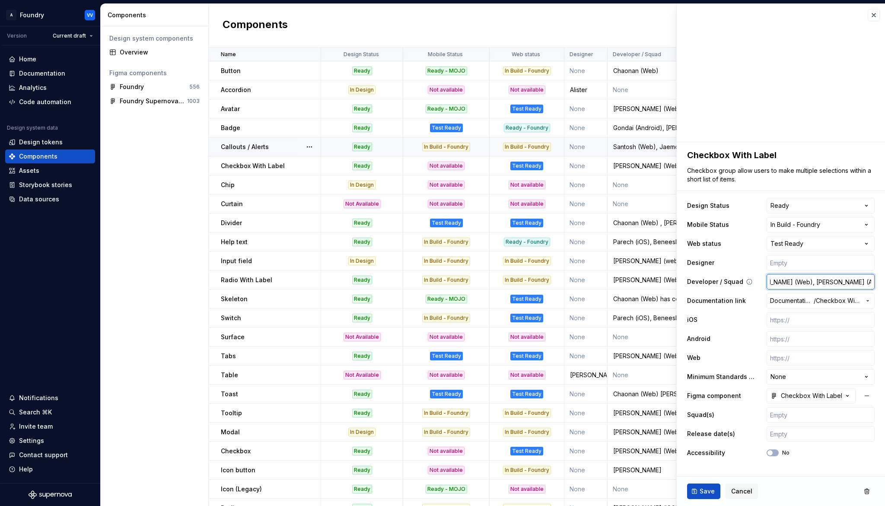
type input "[PERSON_NAME] (Web), [PERSON_NAME] (Android), [PERSON_NAME] (iO"
type textarea "*"
type input "[PERSON_NAME] (Web), [PERSON_NAME] (Android), [PERSON_NAME] (iOS"
type textarea "*"
type input "[PERSON_NAME] (Web), Xarieth (Android), [PERSON_NAME] (iOS)"
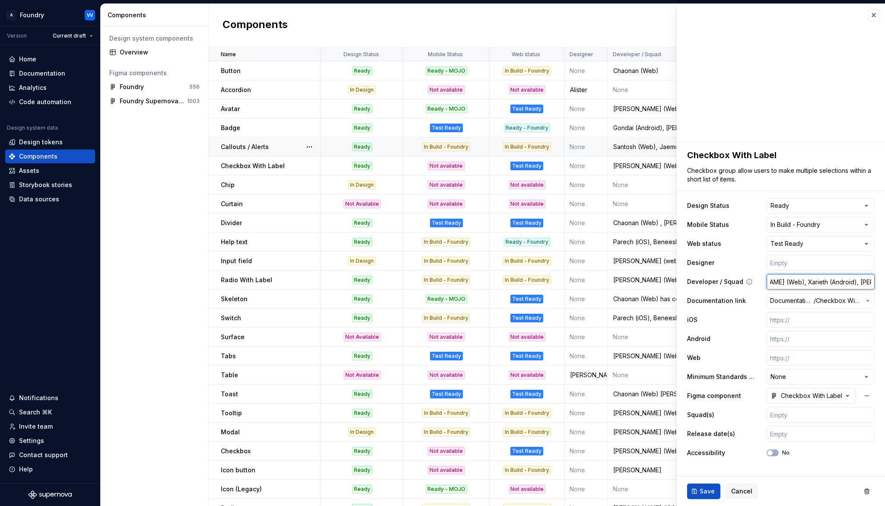
scroll to position [0, 36]
type textarea "*"
type input "[PERSON_NAME] (Web), Xarieth (Android), [PERSON_NAME] (iOS)"
click at [707, 492] on span "Save" at bounding box center [706, 491] width 15 height 9
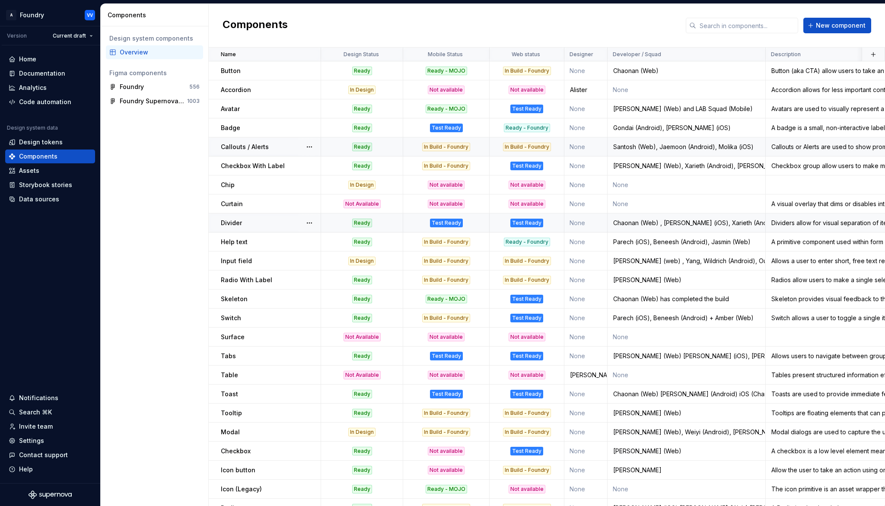
click at [477, 223] on div "Test Ready" at bounding box center [446, 223] width 85 height 9
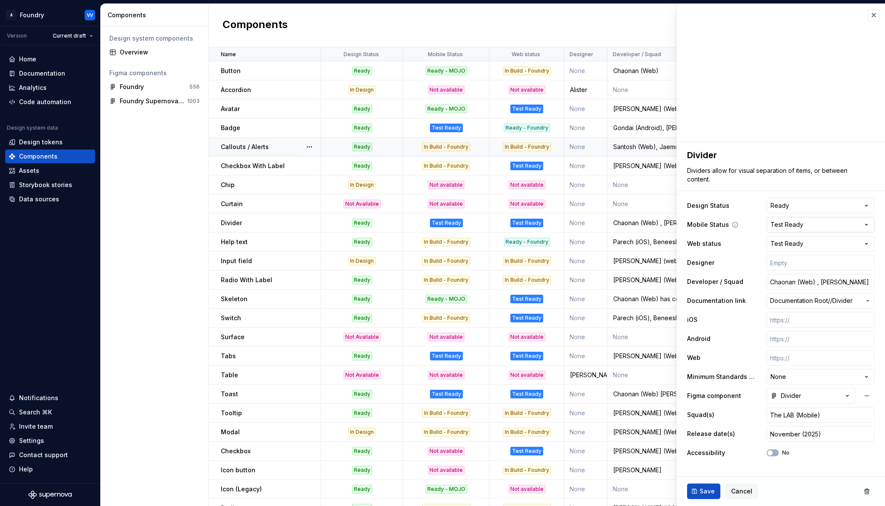
type textarea "*"
click at [868, 225] on html "A Foundry VV Version Current draft Home Documentation Analytics Code automation…" at bounding box center [442, 253] width 885 height 506
select select "**********"
click at [705, 490] on span "Save" at bounding box center [706, 491] width 15 height 9
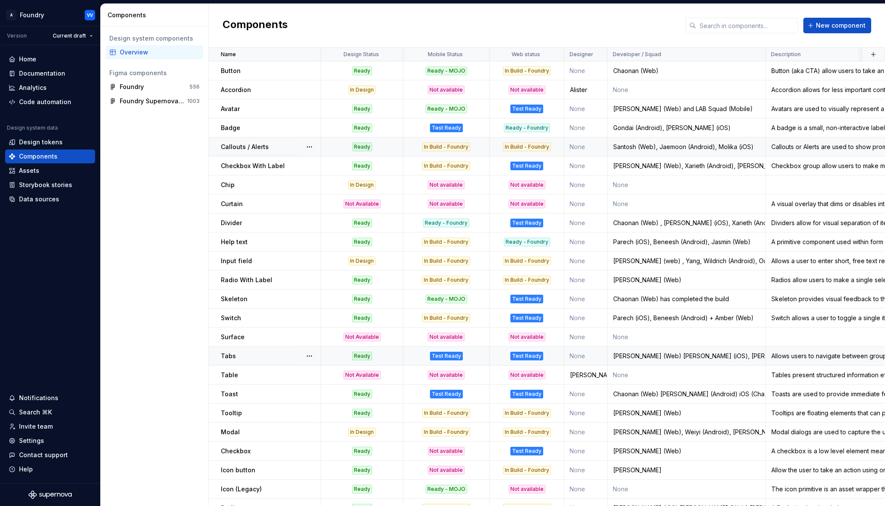
click at [454, 354] on div "Test Ready" at bounding box center [446, 356] width 33 height 9
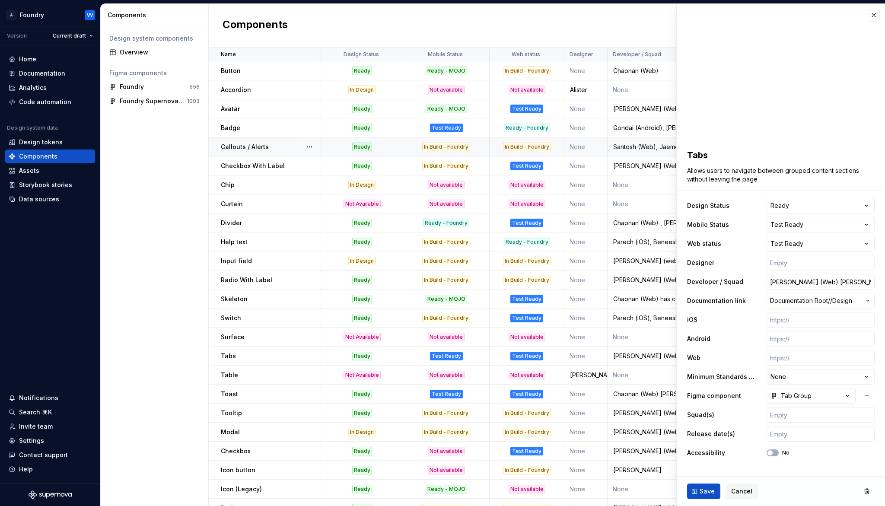
click at [870, 225] on html "A Foundry VV Version Current draft Home Documentation Analytics Code automation…" at bounding box center [442, 253] width 885 height 506
type textarea "*"
click at [868, 224] on html "A Foundry VV Version Current draft Home Documentation Analytics Code automation…" at bounding box center [442, 253] width 885 height 506
select select "**********"
click at [709, 492] on span "Save" at bounding box center [706, 491] width 15 height 9
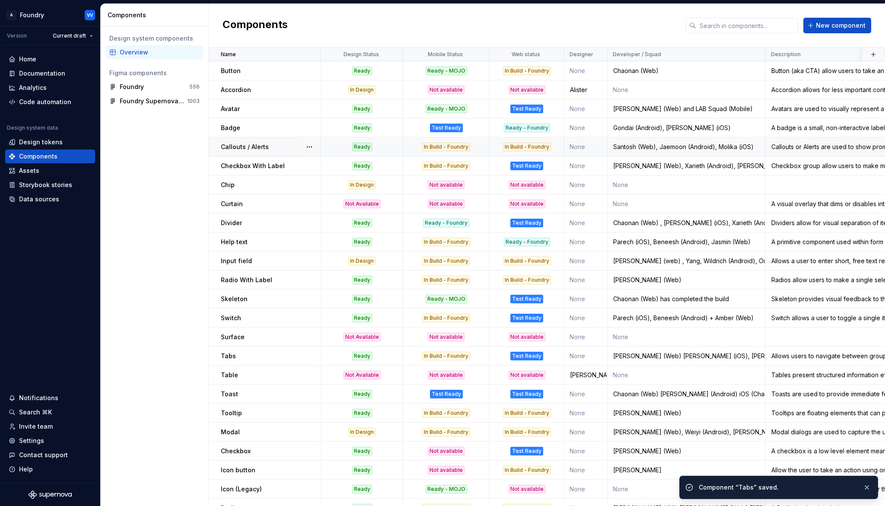
click at [481, 355] on div "In Build - Foundry" at bounding box center [446, 356] width 85 height 9
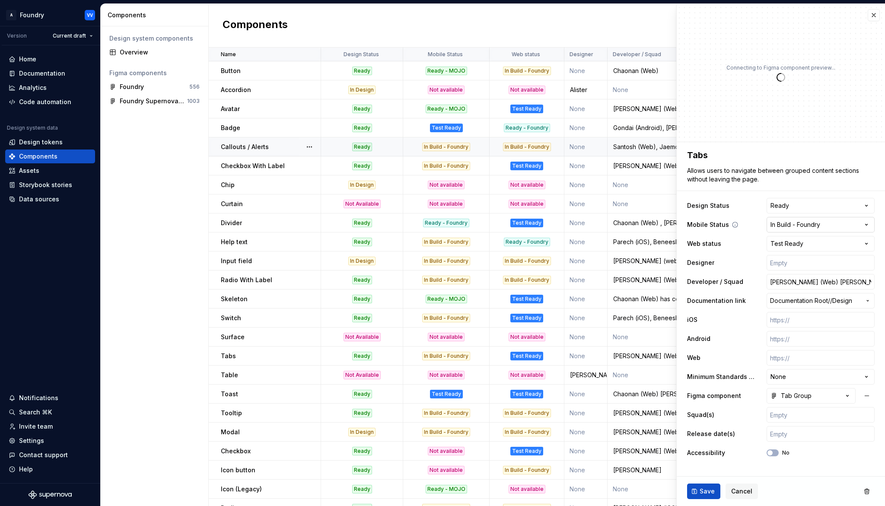
type textarea "*"
click at [843, 225] on html "A Foundry VV Version Current draft Home Documentation Analytics Code automation…" at bounding box center [442, 253] width 885 height 506
select select "**********"
click at [706, 489] on span "Save" at bounding box center [706, 491] width 15 height 9
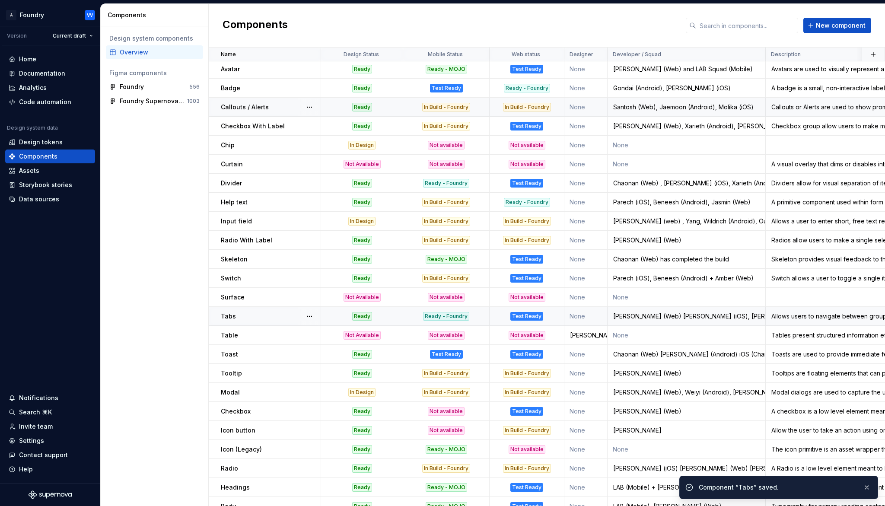
scroll to position [47, 0]
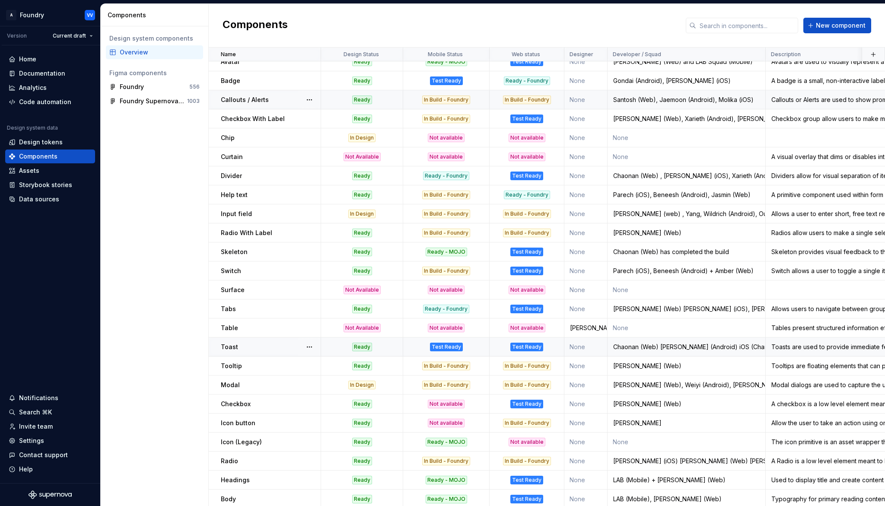
click at [454, 347] on div "Test Ready" at bounding box center [446, 347] width 33 height 9
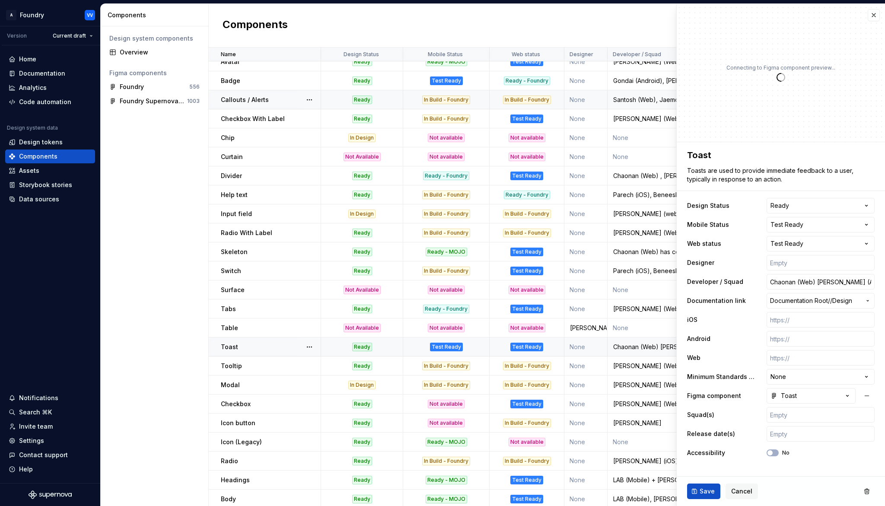
type textarea "*"
click at [868, 224] on html "A Foundry VV Version Current draft Home Documentation Analytics Code automation…" at bounding box center [442, 253] width 885 height 506
select select "**********"
click at [709, 490] on span "Save" at bounding box center [706, 491] width 15 height 9
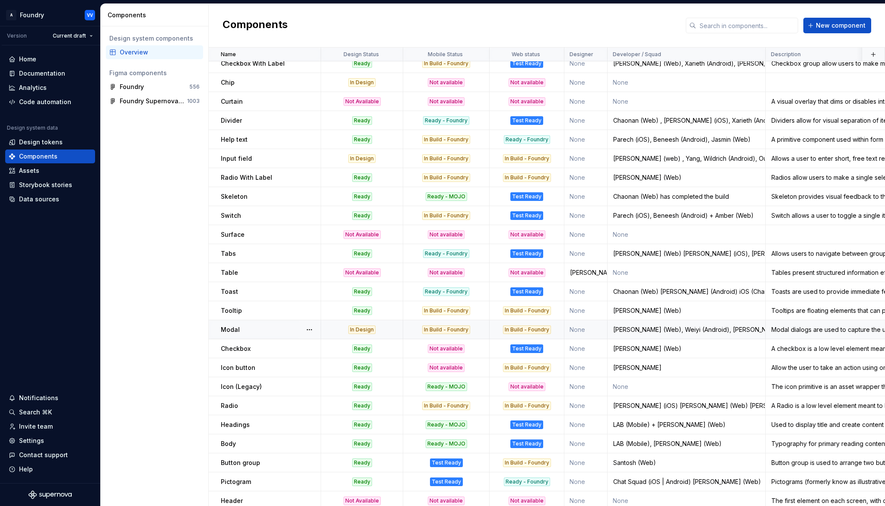
scroll to position [104, 0]
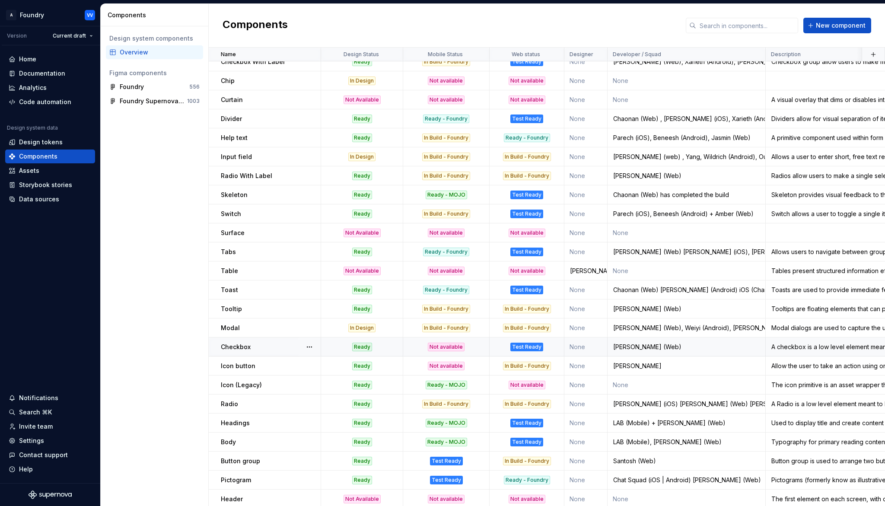
click at [458, 347] on div "Not available" at bounding box center [446, 347] width 37 height 9
click at [469, 346] on div "Not available" at bounding box center [446, 347] width 85 height 9
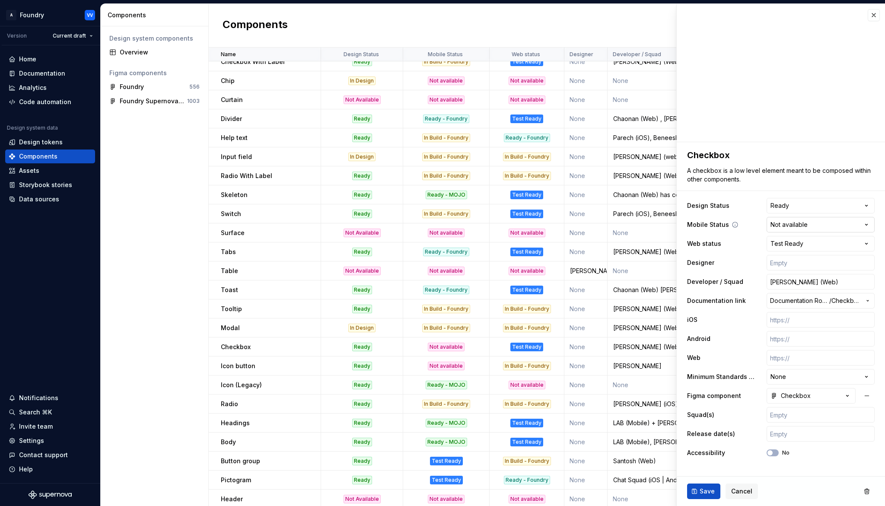
click at [868, 223] on html "A Foundry VV Version Current draft Home Documentation Analytics Code automation…" at bounding box center [442, 253] width 885 height 506
type textarea "*"
select select "**********"
type textarea "*"
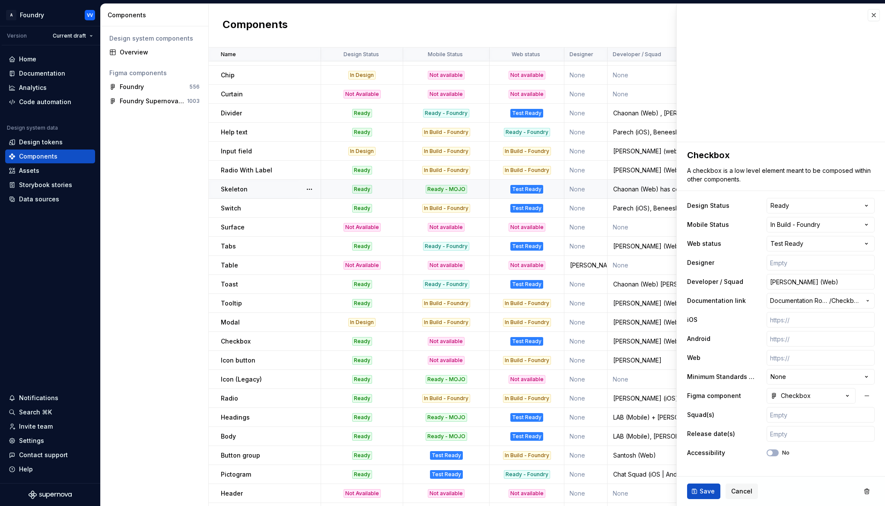
scroll to position [112, 0]
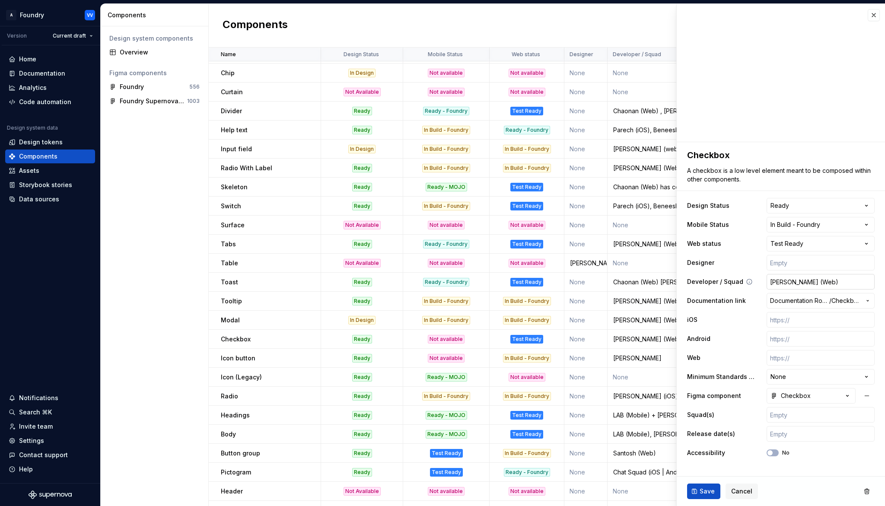
click at [825, 283] on input "[PERSON_NAME] (Web)" at bounding box center [820, 282] width 108 height 16
type input "[PERSON_NAME] (Web),"
type textarea "*"
type input "[PERSON_NAME] (Web),"
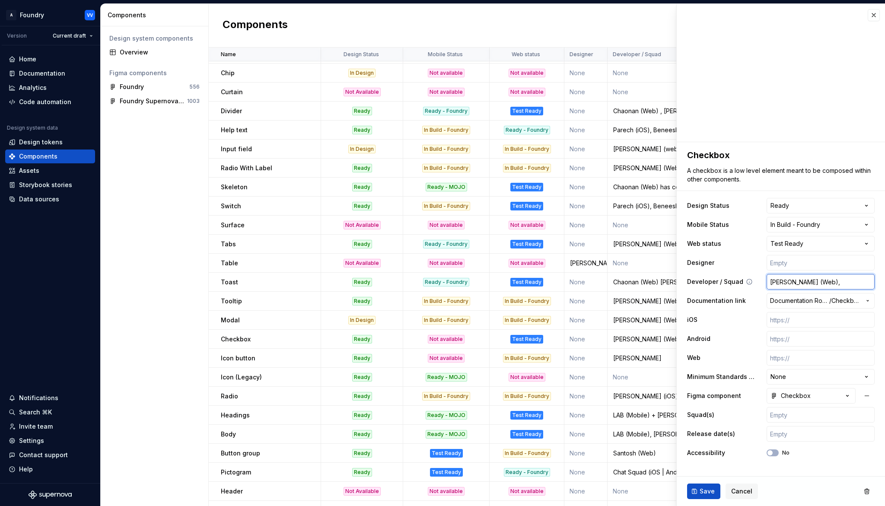
type textarea "*"
type input "[PERSON_NAME] (Web), X"
type textarea "*"
type input "[PERSON_NAME] (Web), Xa"
type textarea "*"
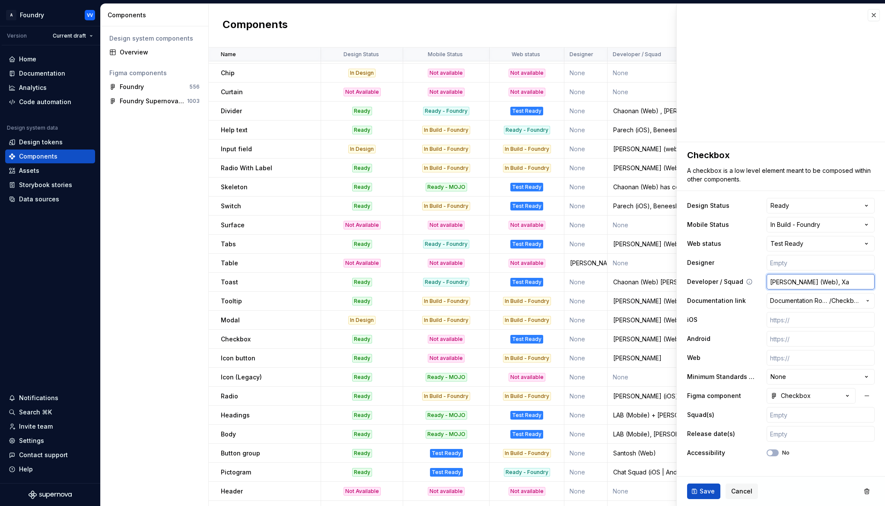
type input "[PERSON_NAME] (Web), Xar"
type textarea "*"
type input "[PERSON_NAME] (Web), [PERSON_NAME]"
type textarea "*"
type input "[PERSON_NAME] (Web), [PERSON_NAME]"
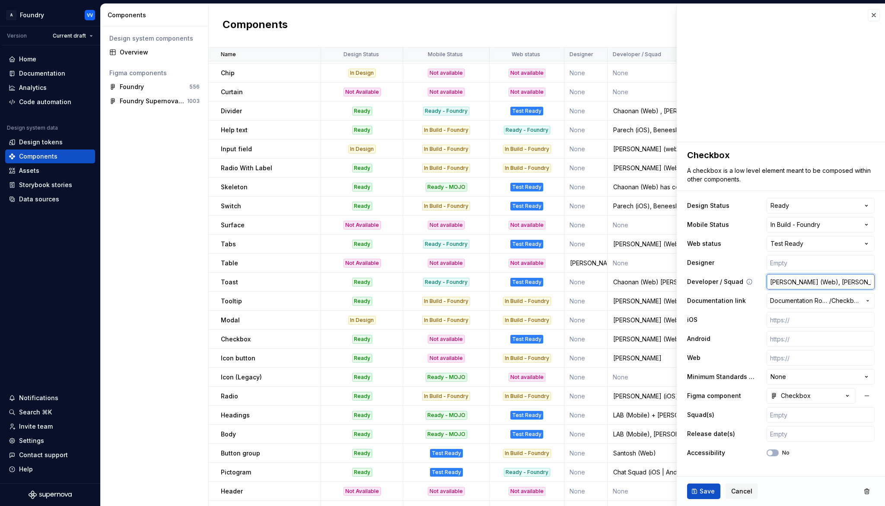
type textarea "*"
type input "[PERSON_NAME] (Web), [PERSON_NAME]"
type textarea "*"
type input "[PERSON_NAME] (Web), [PERSON_NAME]"
type textarea "*"
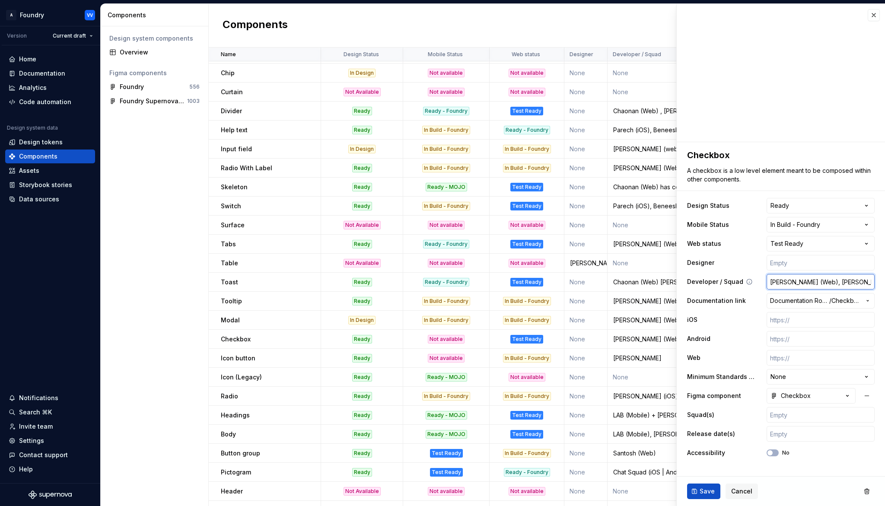
type input "[PERSON_NAME] (Web), [PERSON_NAME] ("
type textarea "*"
type input "[PERSON_NAME] (Web), [PERSON_NAME] (A"
type textarea "*"
type input "[PERSON_NAME] (Web), [PERSON_NAME] (An"
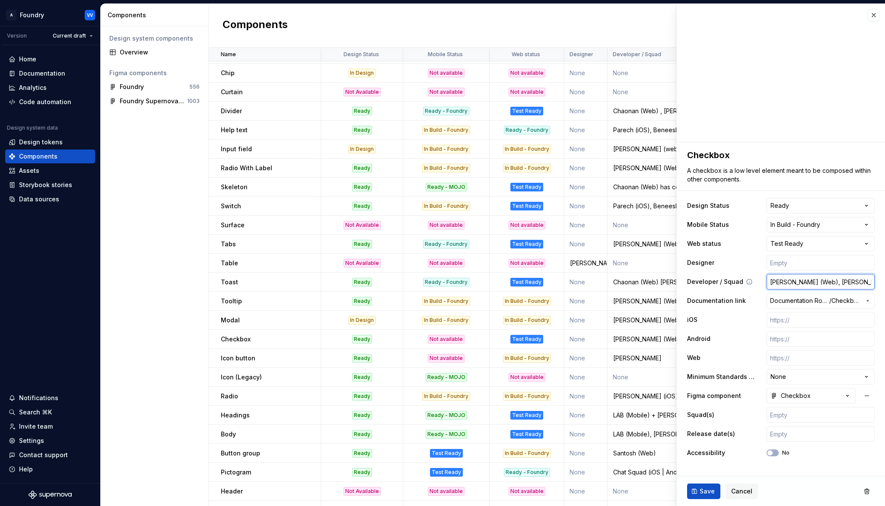
type textarea "*"
type input "[PERSON_NAME] (Web), [PERSON_NAME] (And"
type textarea "*"
type input "[PERSON_NAME] (Web), [PERSON_NAME] (Andr"
type textarea "*"
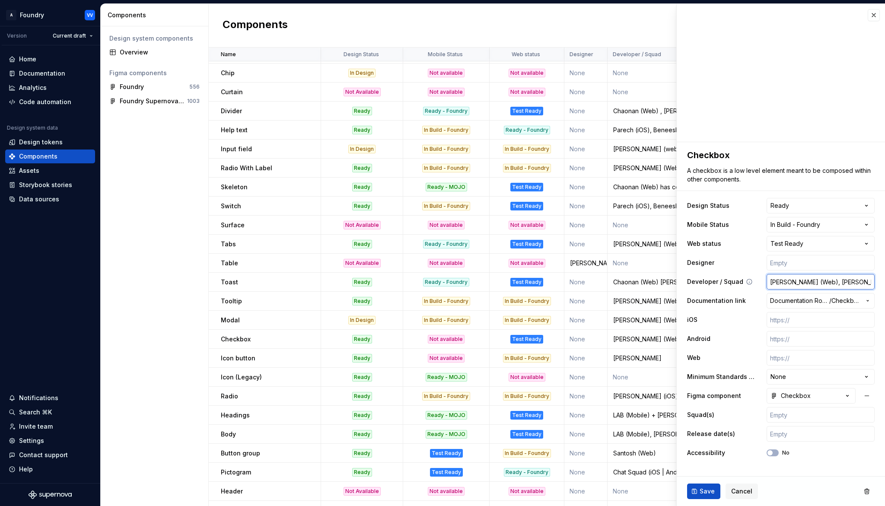
type input "[PERSON_NAME] (Web), [PERSON_NAME] (Andro"
type textarea "*"
type input "[PERSON_NAME] (Web), [PERSON_NAME] ([PERSON_NAME]"
type textarea "*"
type input "[PERSON_NAME] (Web), Xarieth (Android"
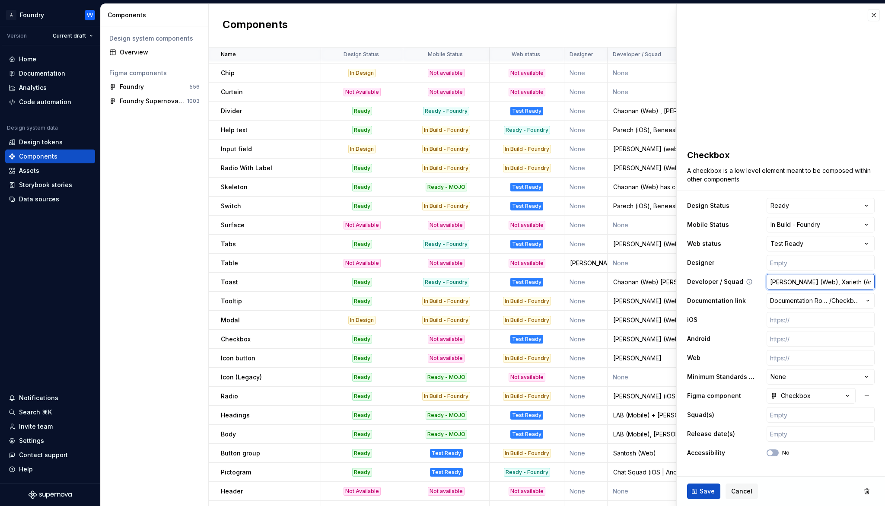
type textarea "*"
type input "[PERSON_NAME] (Web), [PERSON_NAME] (Android)"
type textarea "*"
type input "[PERSON_NAME] (Web), Xarieth (Android),"
type textarea "*"
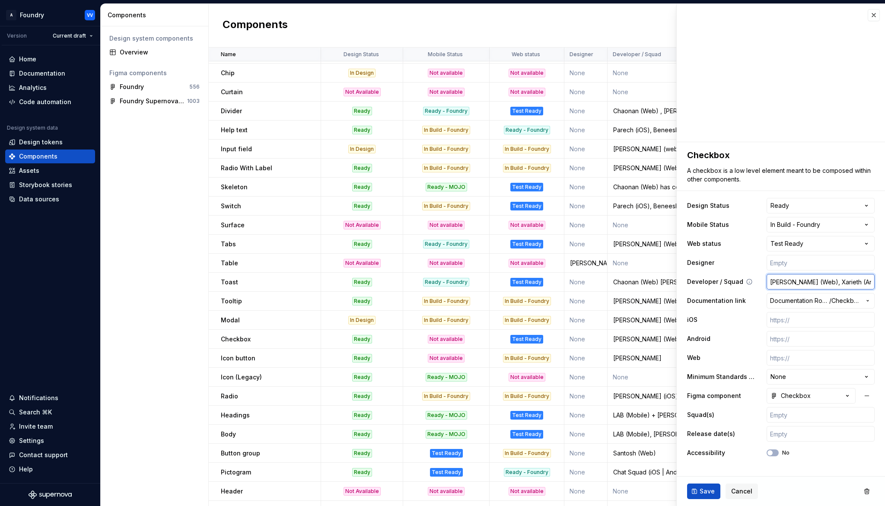
type input "[PERSON_NAME] (Web), Xarieth (Android),"
type textarea "*"
type input "[PERSON_NAME] (Web), [PERSON_NAME] (Android), J"
type textarea "*"
type input "[PERSON_NAME] (Web), [PERSON_NAME] (Android), Jo"
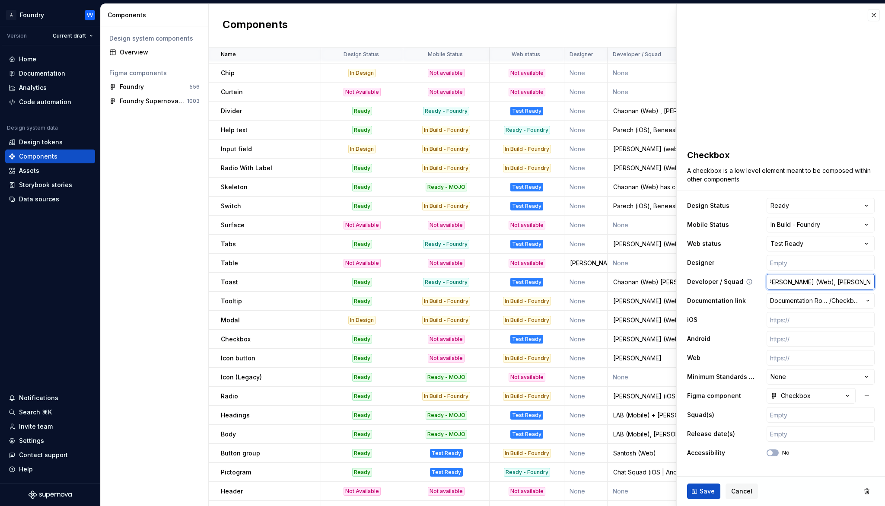
type textarea "*"
type input "[PERSON_NAME] (Web), [PERSON_NAME] (Android), Joh"
type textarea "*"
type input "[PERSON_NAME] (Web), [PERSON_NAME] (Android), [PERSON_NAME]"
type textarea "*"
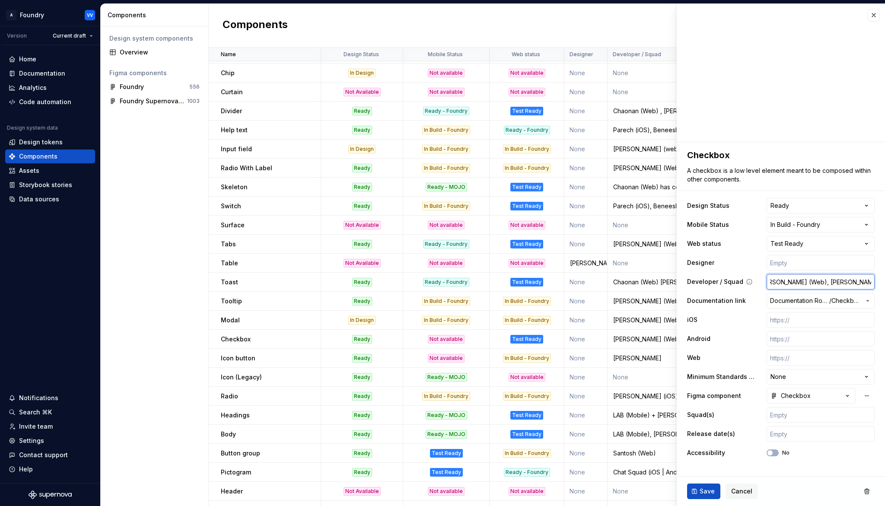
type input "[PERSON_NAME] (Web), [PERSON_NAME] (Android), [PERSON_NAME]"
type textarea "*"
type input "[PERSON_NAME] (Web), [PERSON_NAME] (Android), [PERSON_NAME]"
type textarea "*"
type input "[PERSON_NAME] (Web), [PERSON_NAME] (Android), [PERSON_NAME]"
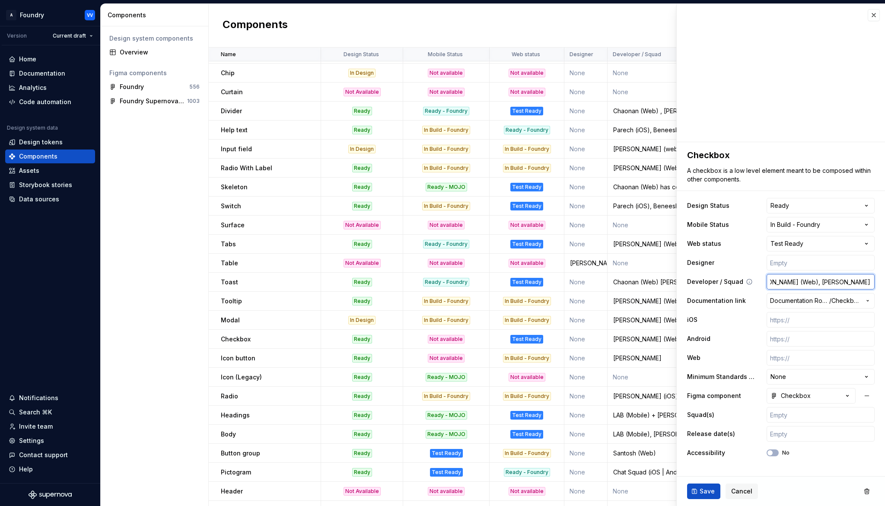
type textarea "*"
type input "[PERSON_NAME] (Web), [PERSON_NAME] (Android), [PERSON_NAME]"
type textarea "*"
type input "[PERSON_NAME] (Web), [PERSON_NAME] (Android), [PERSON_NAME] 9"
type textarea "*"
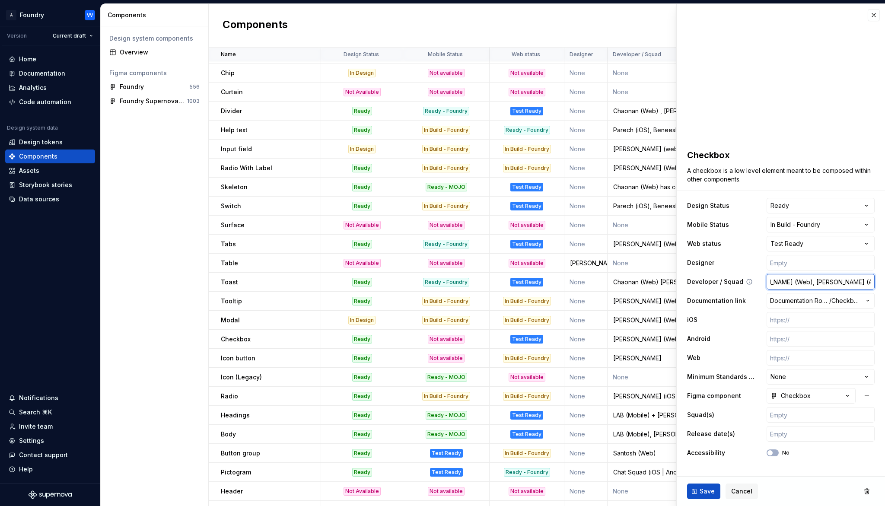
type input "[PERSON_NAME] (Web), [PERSON_NAME] (Android), [PERSON_NAME] 9i"
type textarea "*"
type input "[PERSON_NAME] (Web), [PERSON_NAME] (Android), [PERSON_NAME] 9iO"
type textarea "*"
type input "[PERSON_NAME] (Web), [PERSON_NAME] (Android), [PERSON_NAME] 9iOS"
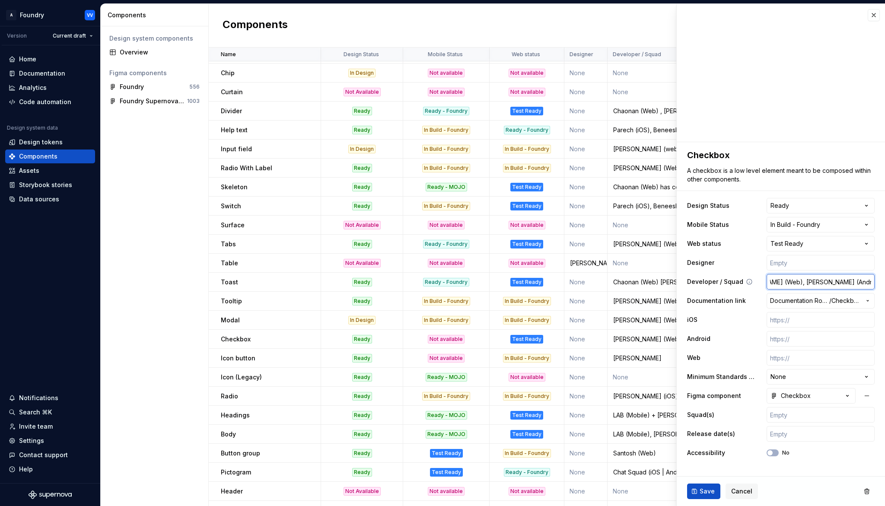
type textarea "*"
type input "[PERSON_NAME] (Web), [PERSON_NAME] (Android), [PERSON_NAME] 9iOS)"
type textarea "*"
type input "[PERSON_NAME] (Web), Xarieth (Android), [PERSON_NAME] iOS)"
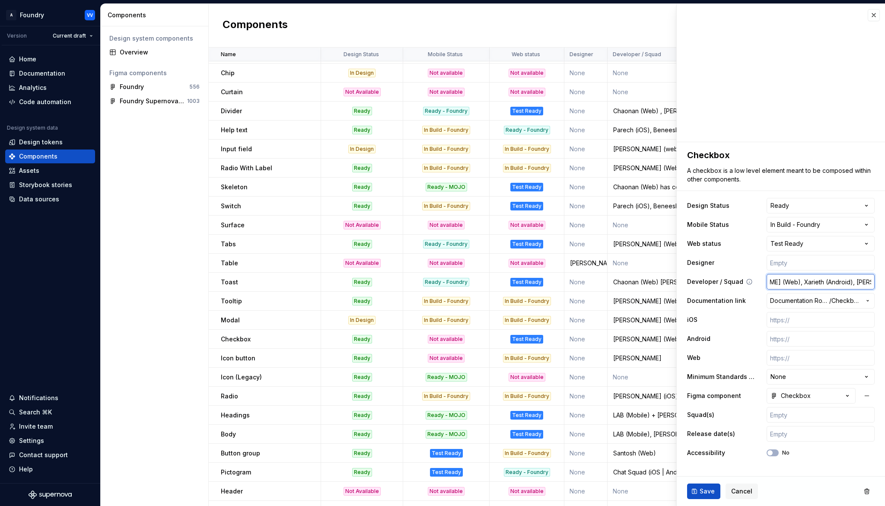
scroll to position [0, 34]
type textarea "*"
type input "[PERSON_NAME] (Web), Xarieth (Android), [PERSON_NAME] (iOS)"
click at [709, 492] on span "Save" at bounding box center [706, 491] width 15 height 9
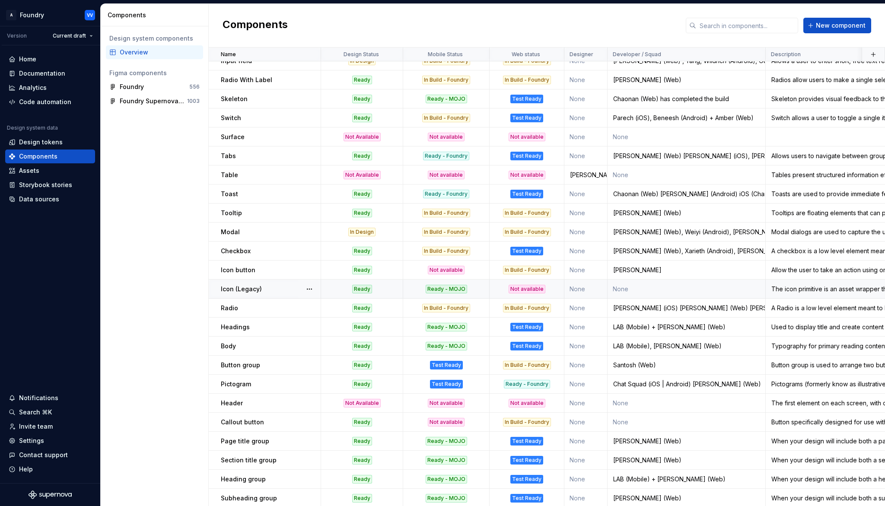
scroll to position [216, 0]
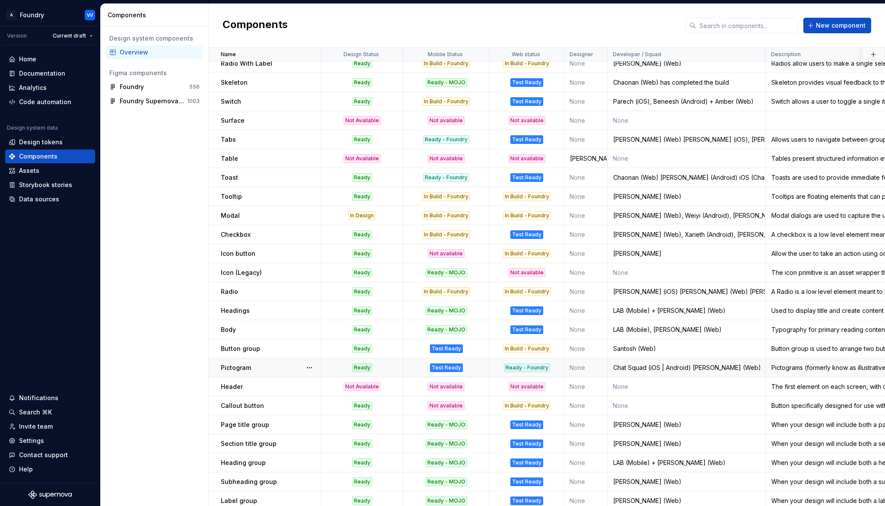
click at [456, 367] on div "Test Ready" at bounding box center [446, 367] width 33 height 9
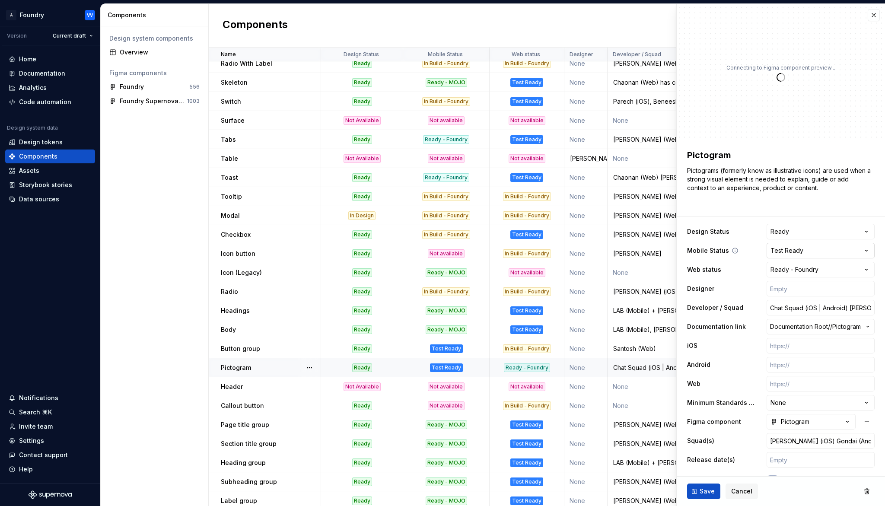
type textarea "*"
click at [870, 251] on html "A Foundry VV Version Current draft Home Documentation Analytics Code automation…" at bounding box center [442, 253] width 885 height 506
select select "**********"
click at [704, 490] on span "Save" at bounding box center [706, 491] width 15 height 9
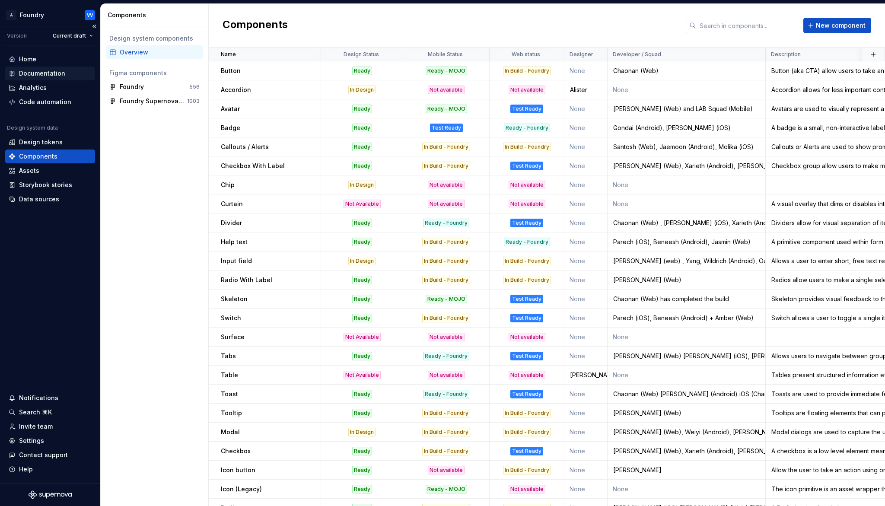
click at [45, 72] on div "Documentation" at bounding box center [42, 73] width 46 height 9
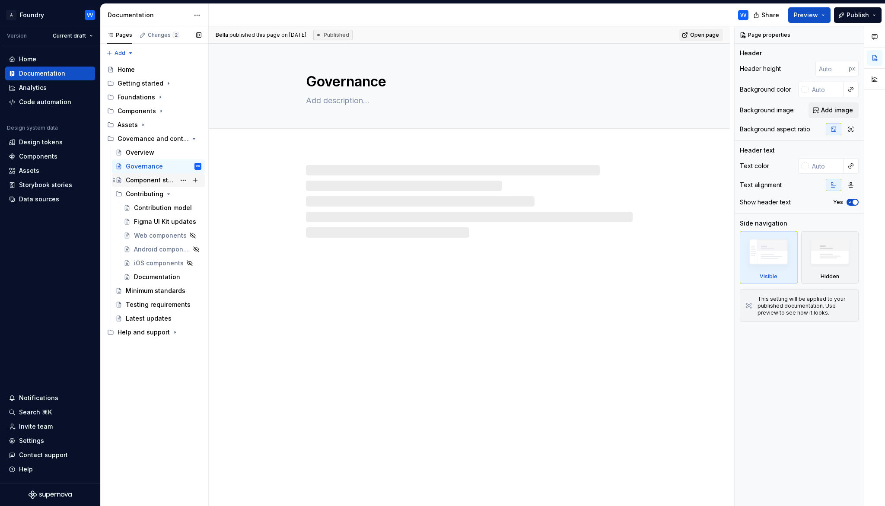
click at [149, 179] on div "Component status" at bounding box center [151, 180] width 50 height 9
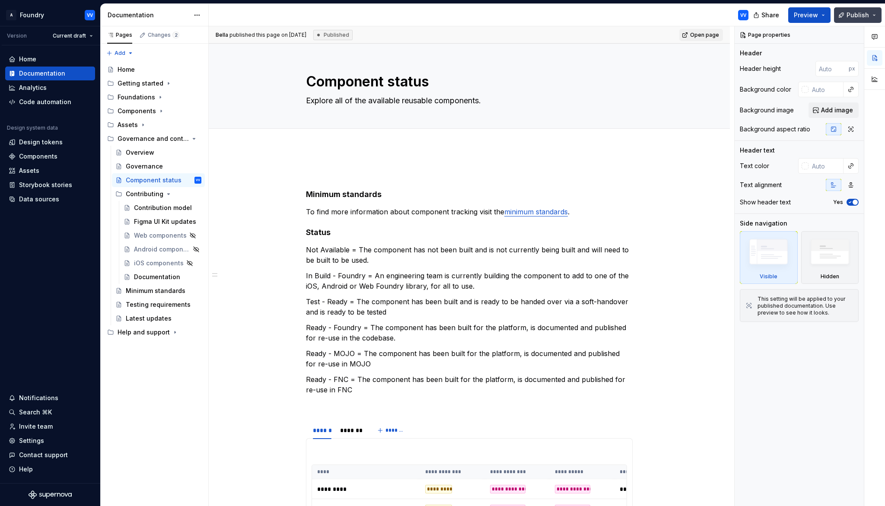
click at [852, 13] on span "Publish" at bounding box center [857, 15] width 22 height 9
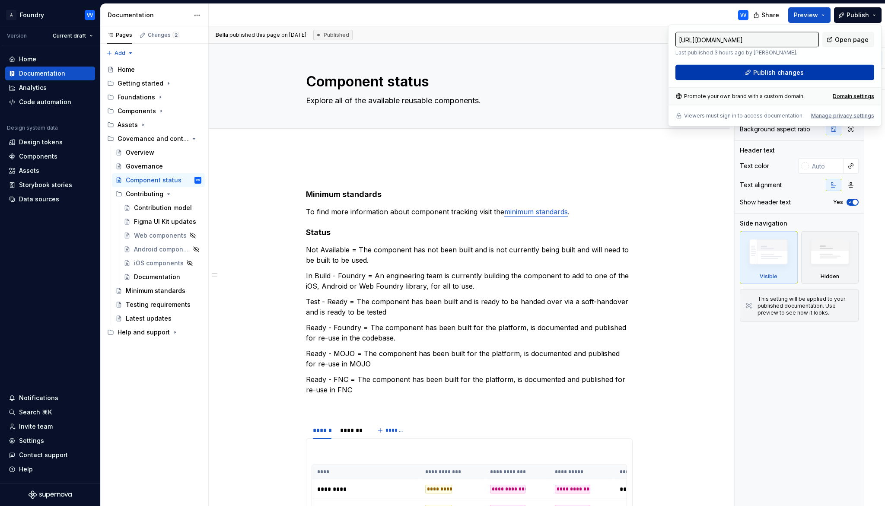
click at [764, 73] on span "Publish changes" at bounding box center [778, 72] width 51 height 9
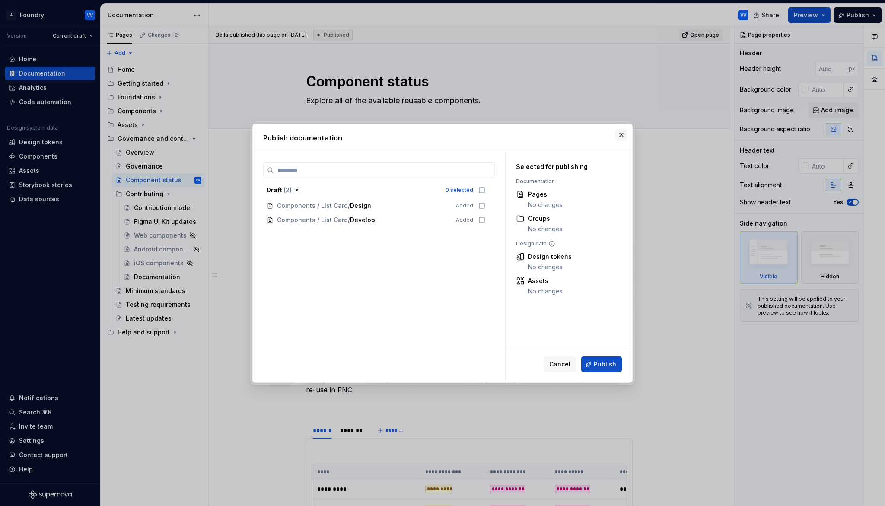
click at [623, 132] on button "button" at bounding box center [621, 135] width 12 height 12
type textarea "*"
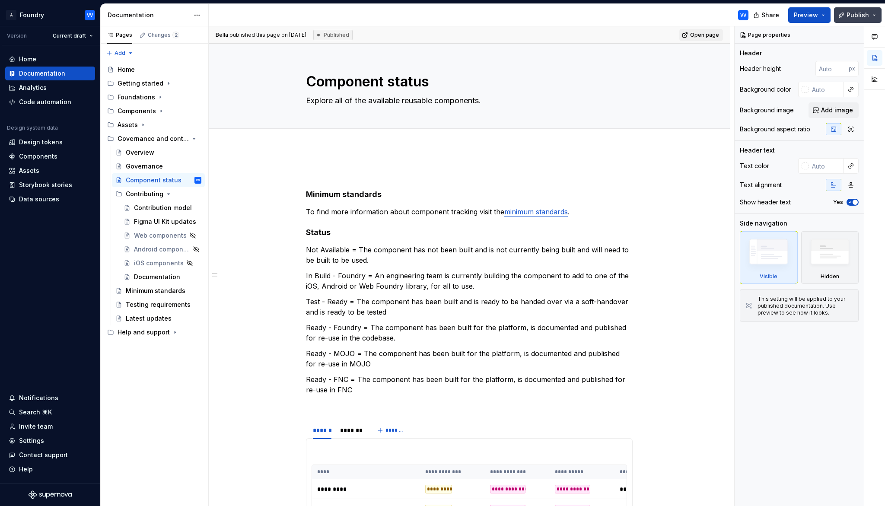
click at [862, 16] on span "Publish" at bounding box center [857, 15] width 22 height 9
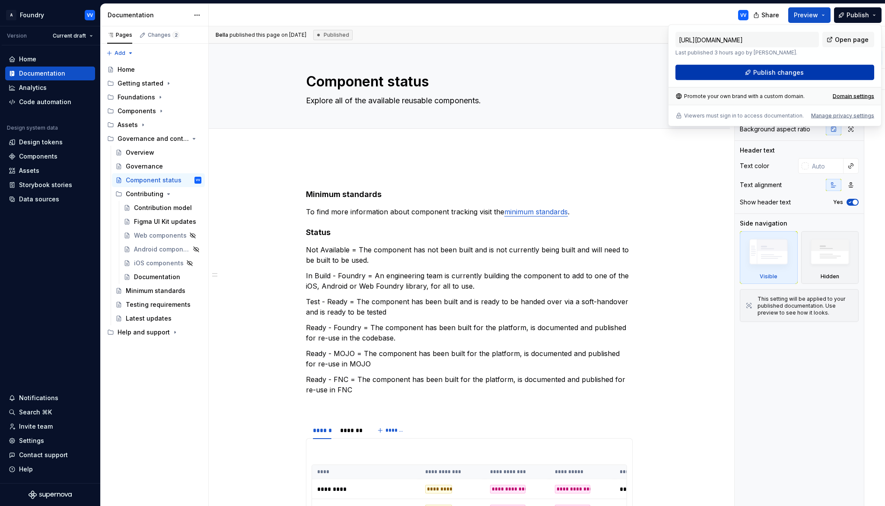
click at [792, 71] on span "Publish changes" at bounding box center [778, 72] width 51 height 9
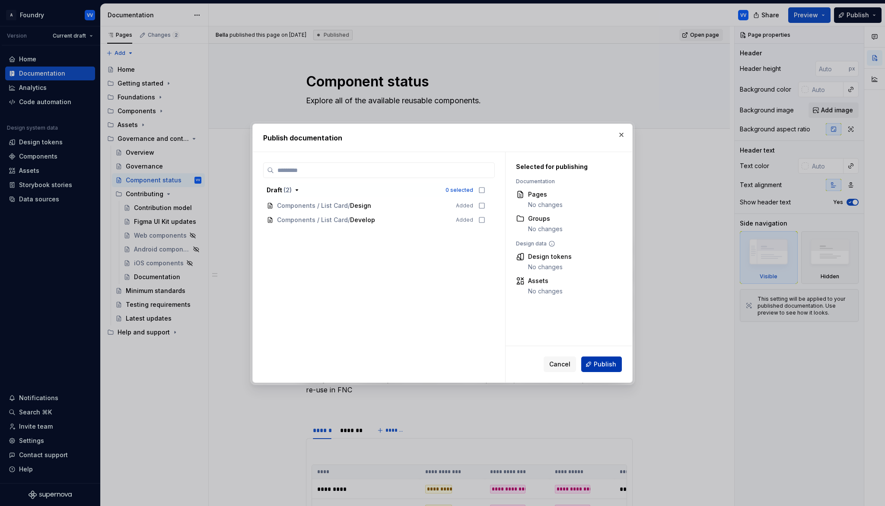
click at [602, 363] on span "Publish" at bounding box center [605, 364] width 22 height 9
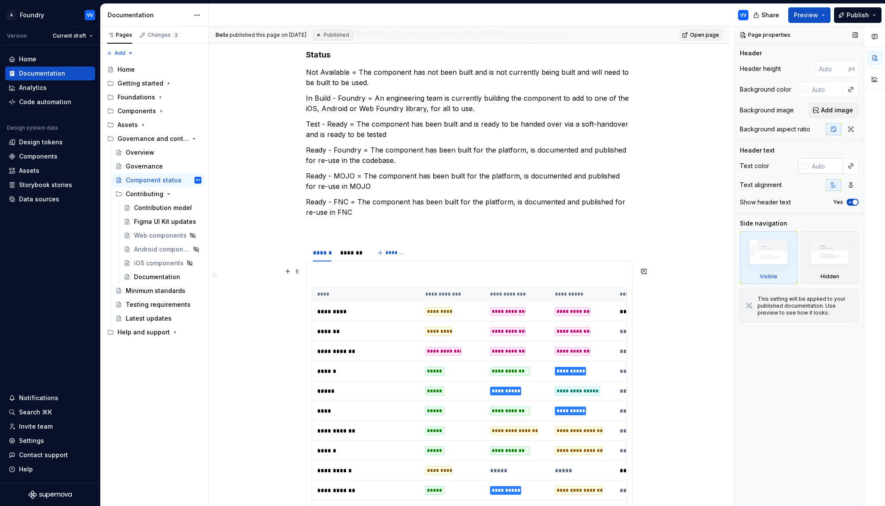
scroll to position [177, 0]
type textarea "*"
